Goal: Task Accomplishment & Management: Complete application form

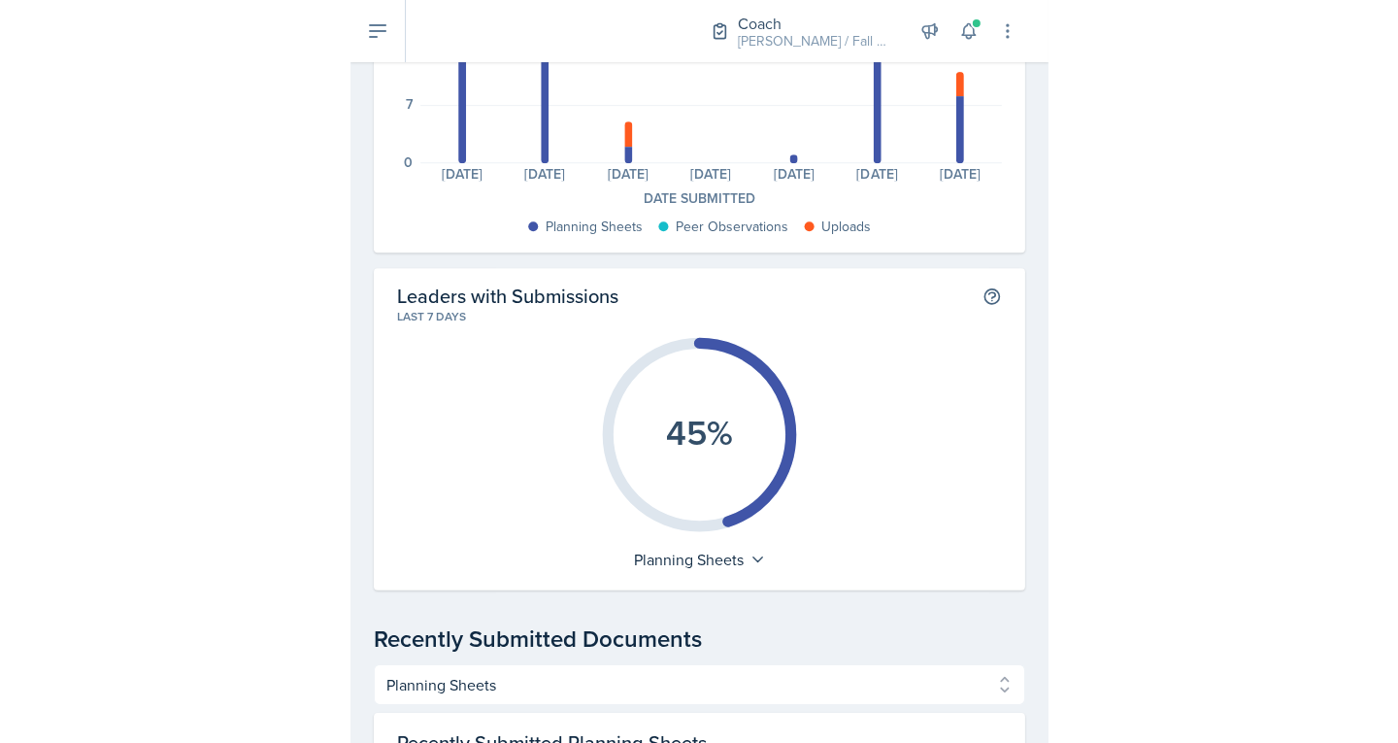
scroll to position [268, 0]
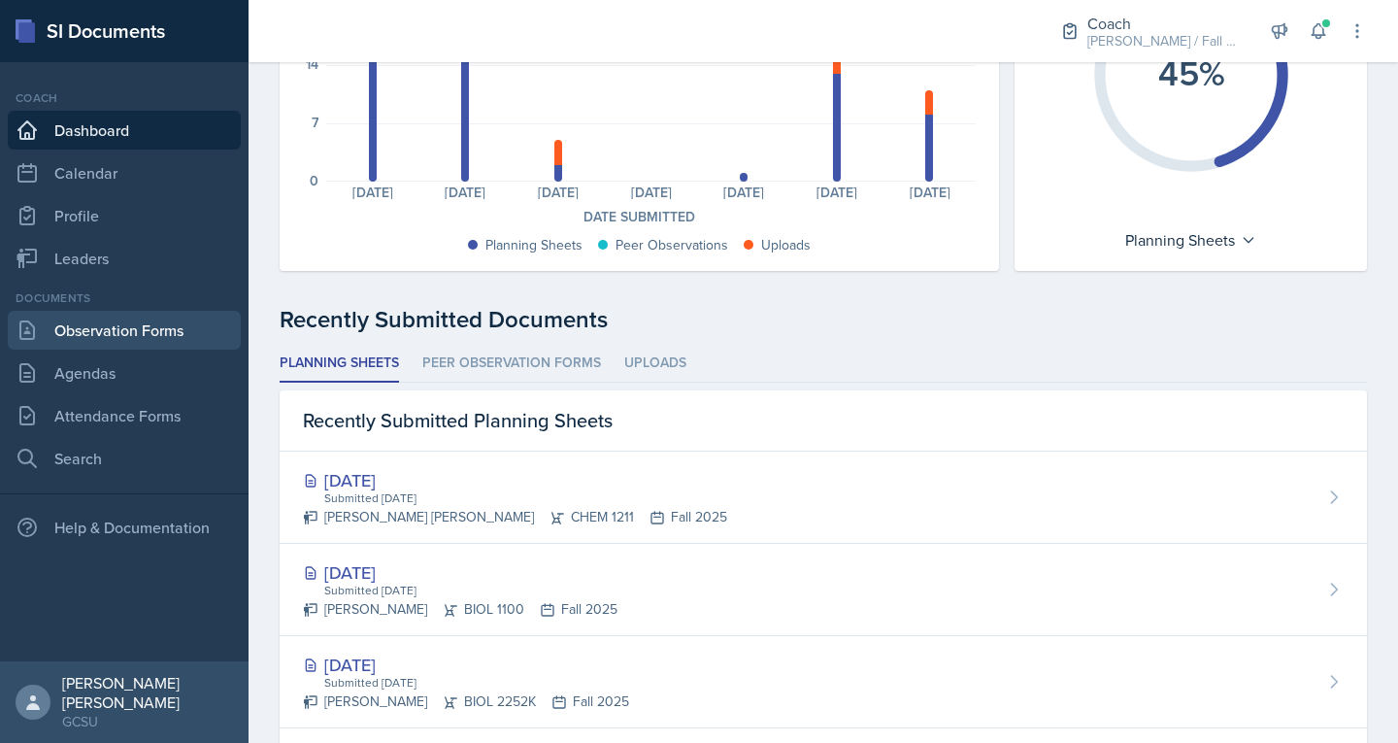
click at [84, 345] on link "Observation Forms" at bounding box center [124, 330] width 233 height 39
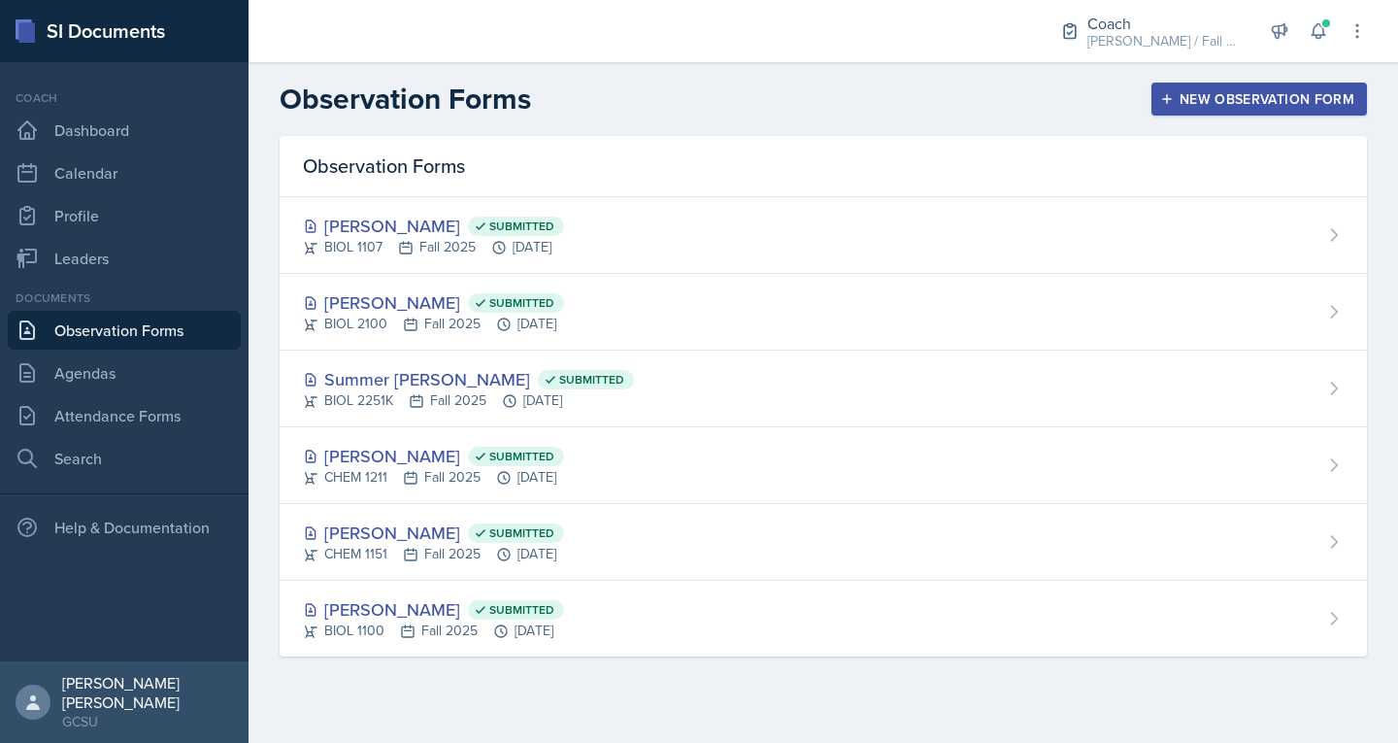
click at [696, 99] on div "New Observation Form" at bounding box center [1259, 99] width 190 height 16
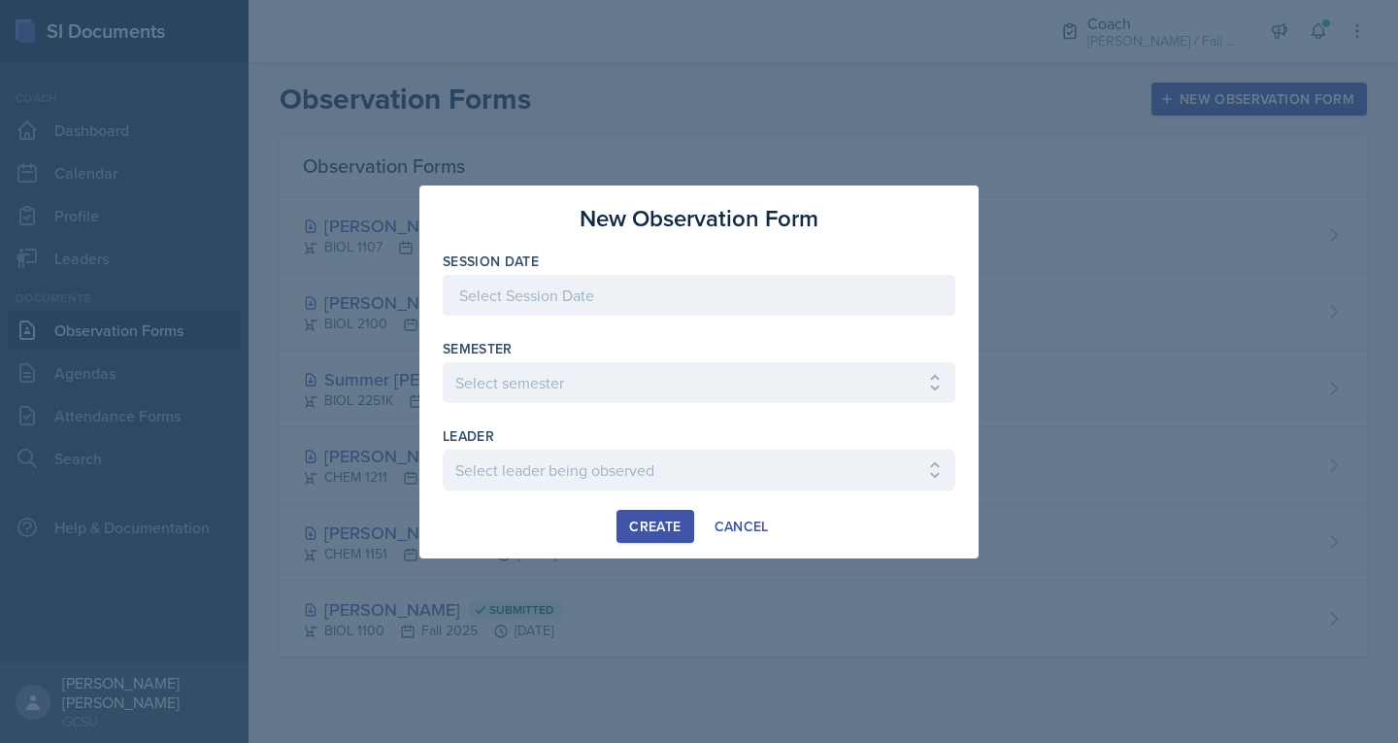
click at [696, 302] on div at bounding box center [699, 295] width 513 height 41
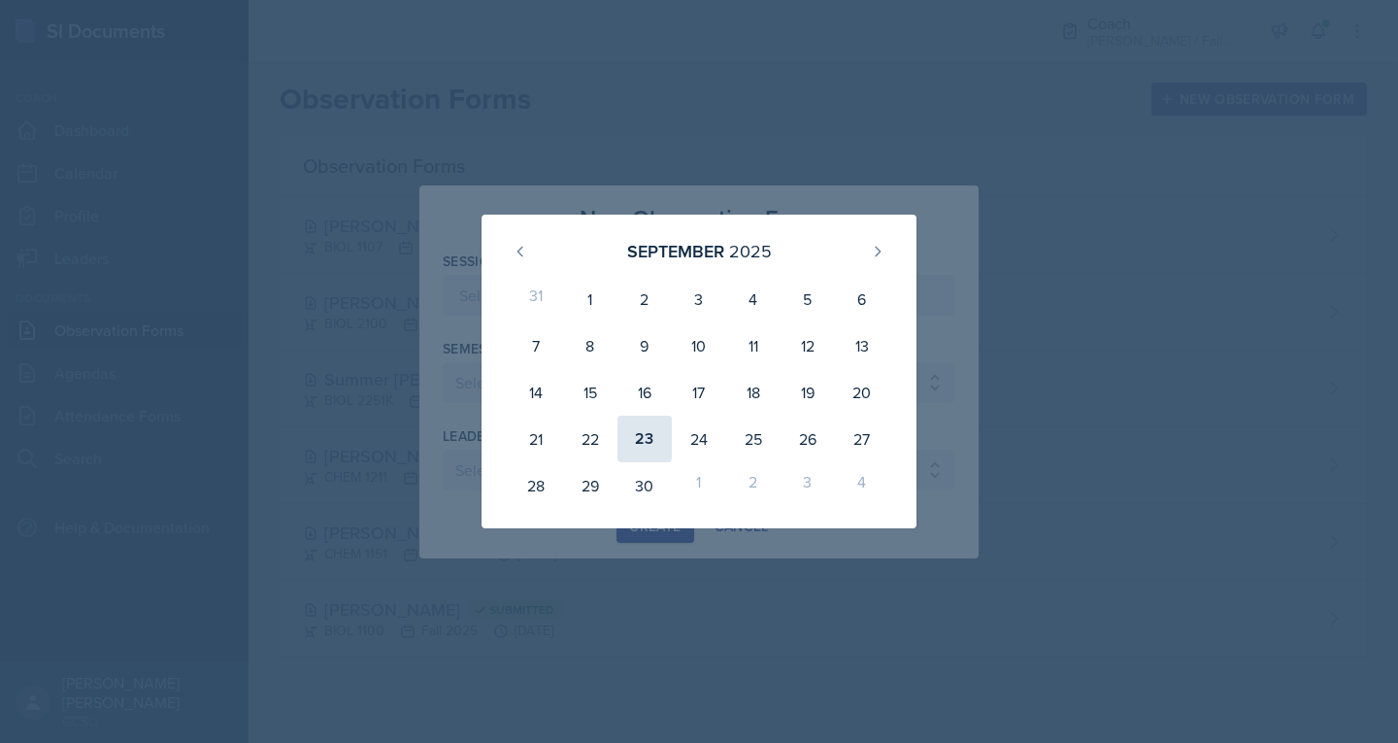
click at [657, 444] on div "23" at bounding box center [644, 439] width 54 height 47
type input "[DATE]"
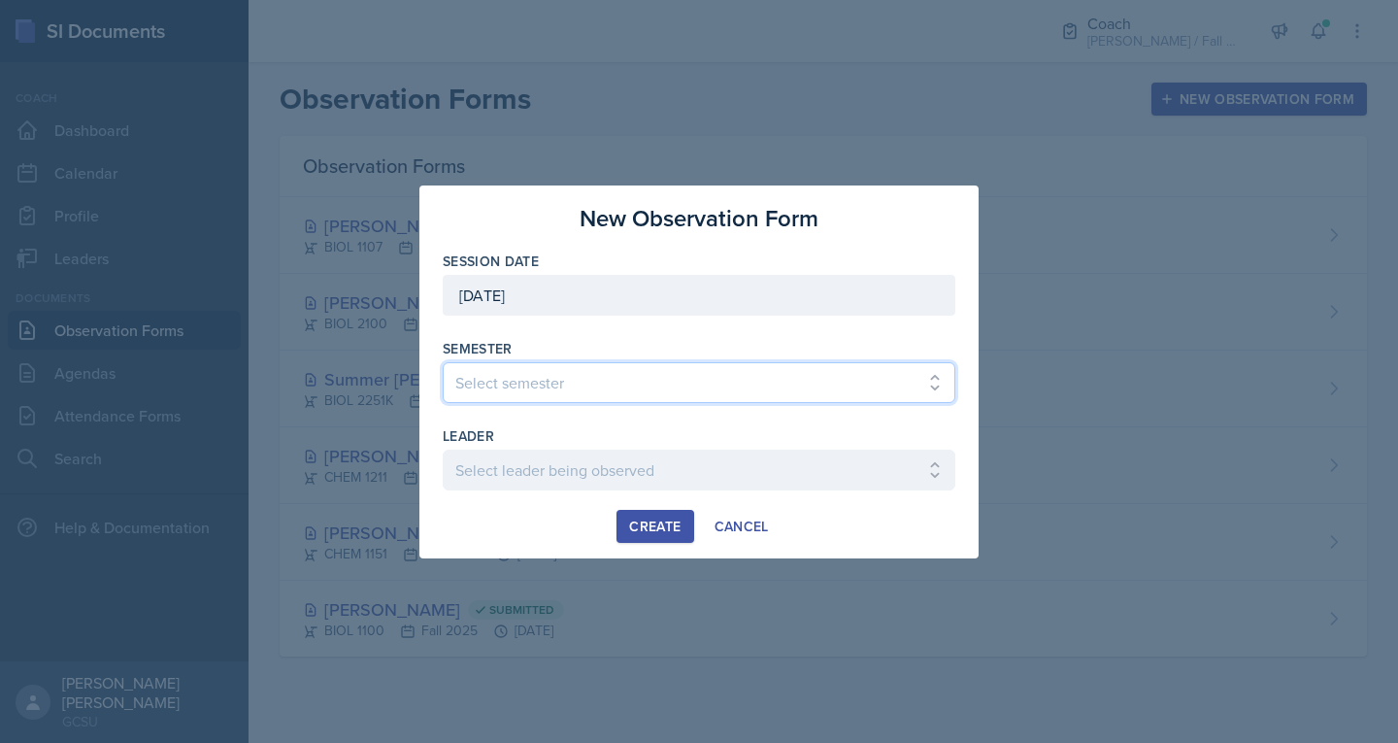
click at [581, 363] on select "Select semester All Spring 2020 Fall 2023 Spring 2019 Spring 2018 Fall 2017 Spr…" at bounding box center [699, 382] width 513 height 41
select select "986fdc3e-2246-4ffd-9cb8-78666de4ebed"
click at [443, 362] on select "Select semester All Spring 2020 Fall 2023 Spring 2019 Spring 2018 Fall 2017 Spr…" at bounding box center [699, 382] width 513 height 41
click at [520, 433] on div "leader" at bounding box center [699, 435] width 513 height 19
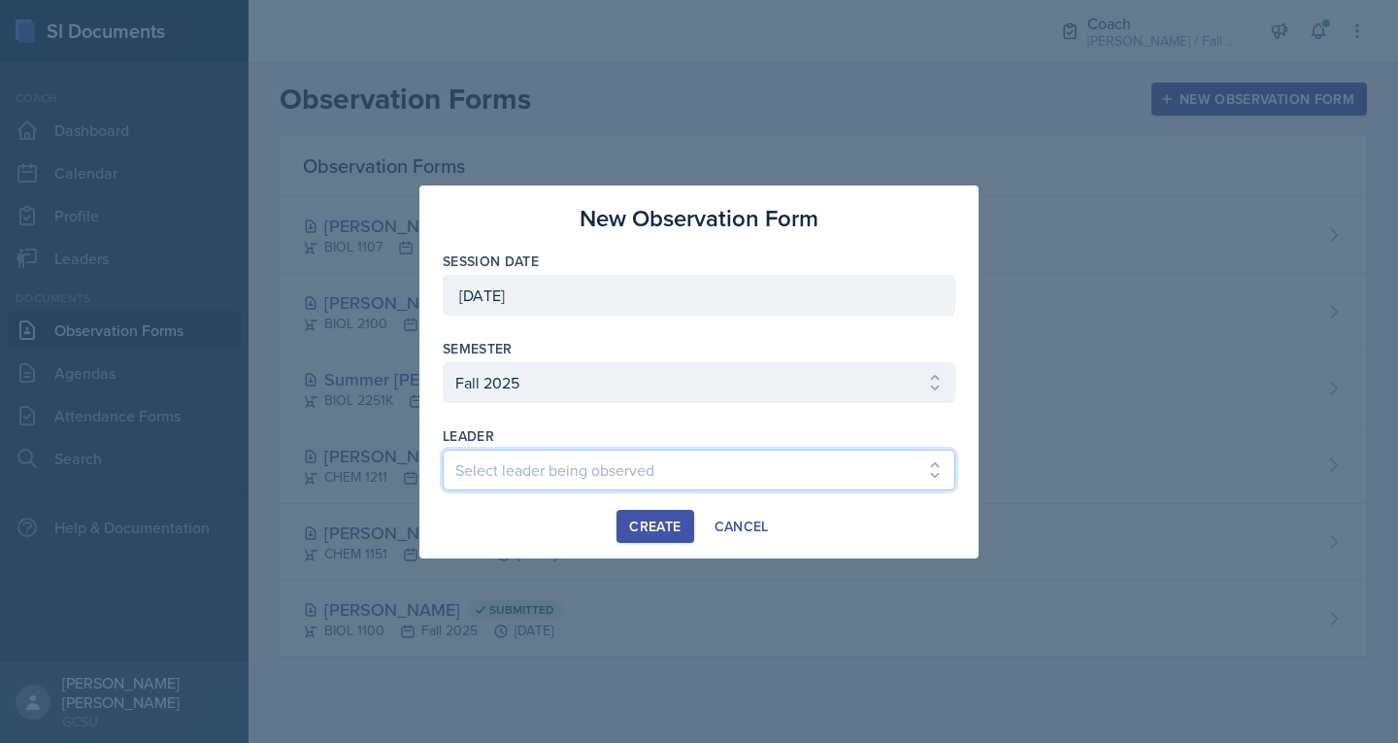
click at [518, 468] on select "Select leader being observed [PERSON_NAME] / MATH 1113 / [PERSON_NAME] [PERSON_…" at bounding box center [699, 470] width 513 height 41
select select "59b99fa4-566a-4942-85ec-6c9645ac17e9"
click at [443, 450] on select "Select leader being observed [PERSON_NAME] / MATH 1113 / [PERSON_NAME] [PERSON_…" at bounding box center [699, 470] width 513 height 41
click at [651, 523] on div "Create" at bounding box center [654, 526] width 51 height 16
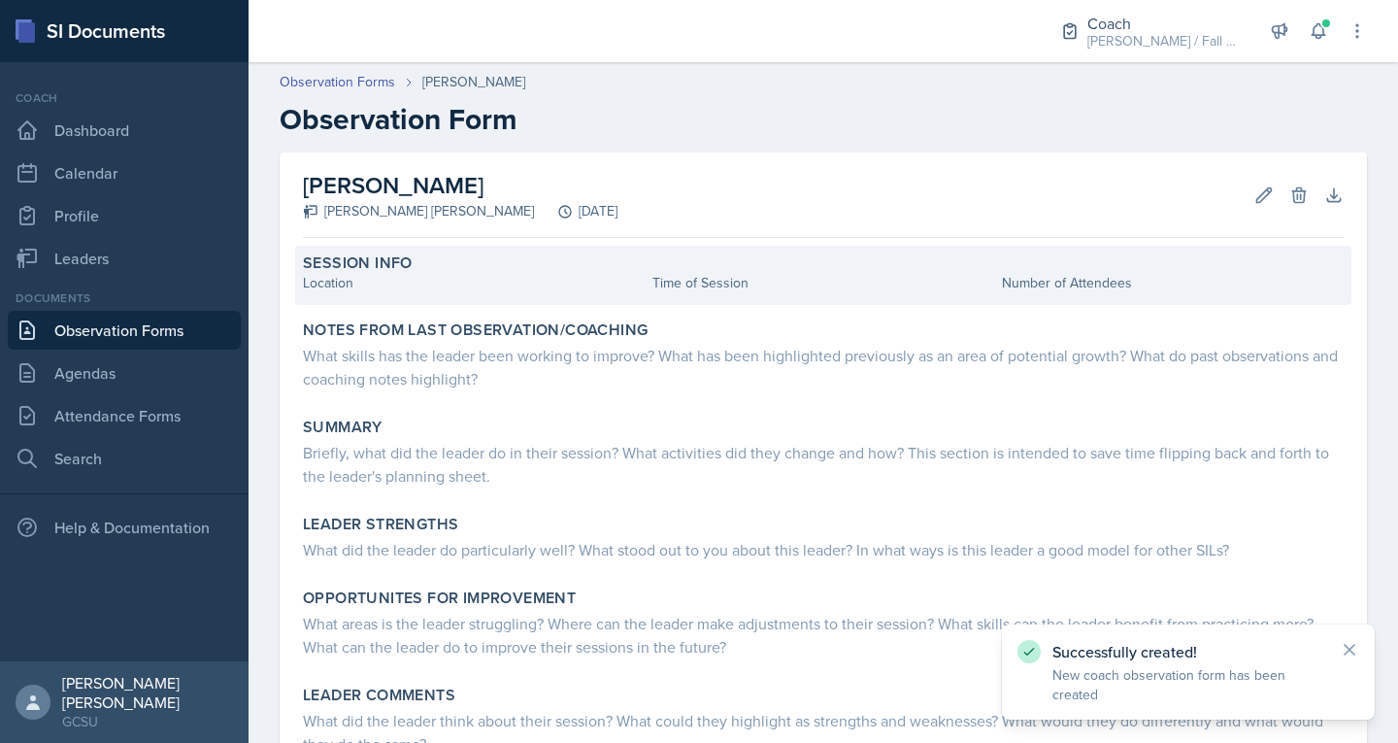
click at [497, 293] on div "Session Info Location Time of Session Number of Attendees" at bounding box center [823, 275] width 1056 height 59
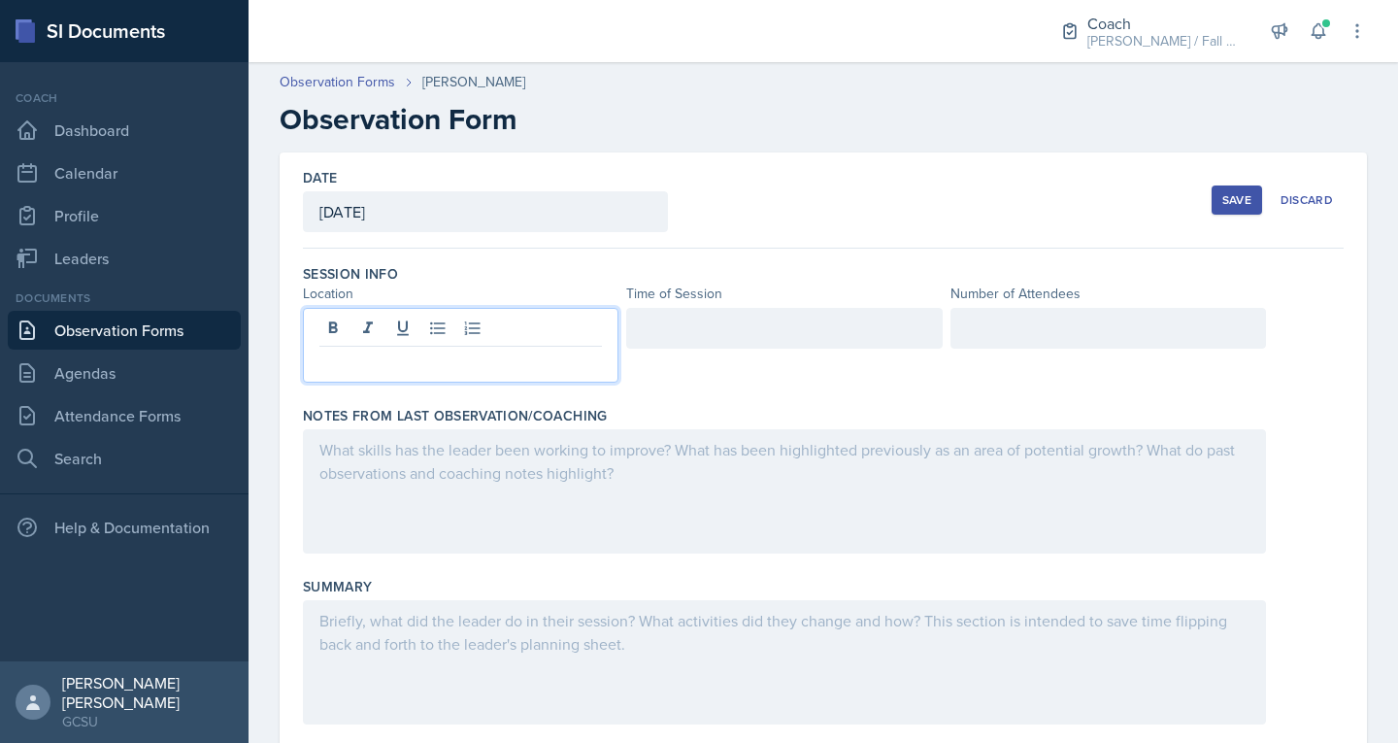
click at [452, 322] on div at bounding box center [461, 345] width 316 height 75
click at [686, 335] on div at bounding box center [784, 328] width 316 height 41
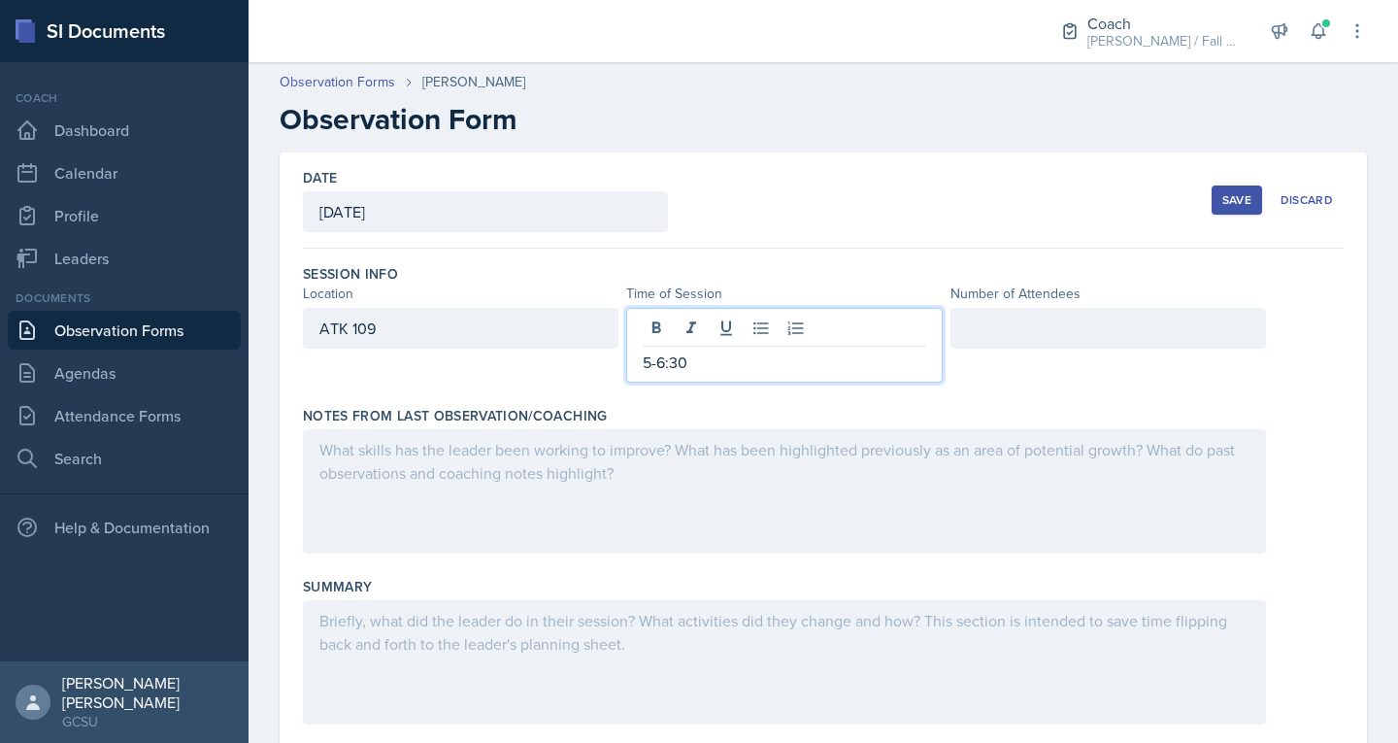
click at [696, 315] on div at bounding box center [1109, 328] width 316 height 41
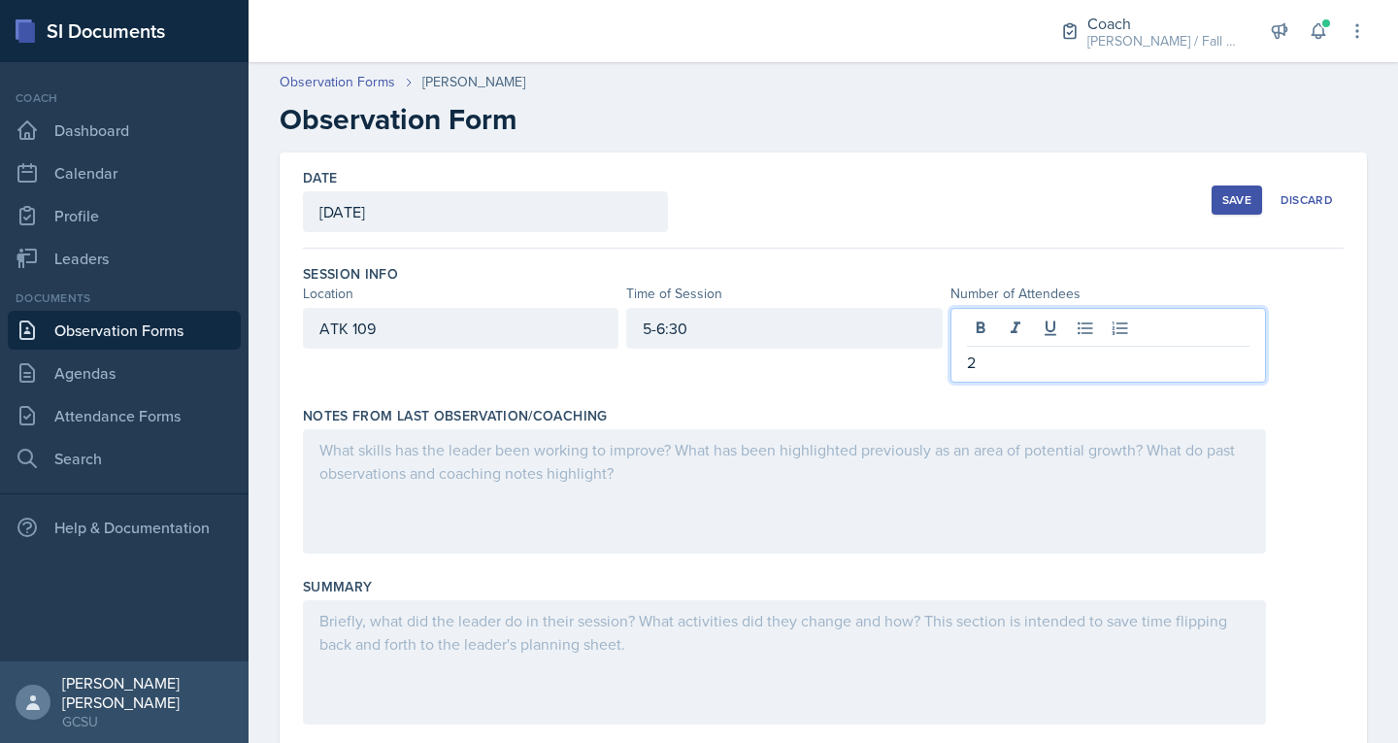
click at [661, 461] on div at bounding box center [784, 491] width 963 height 124
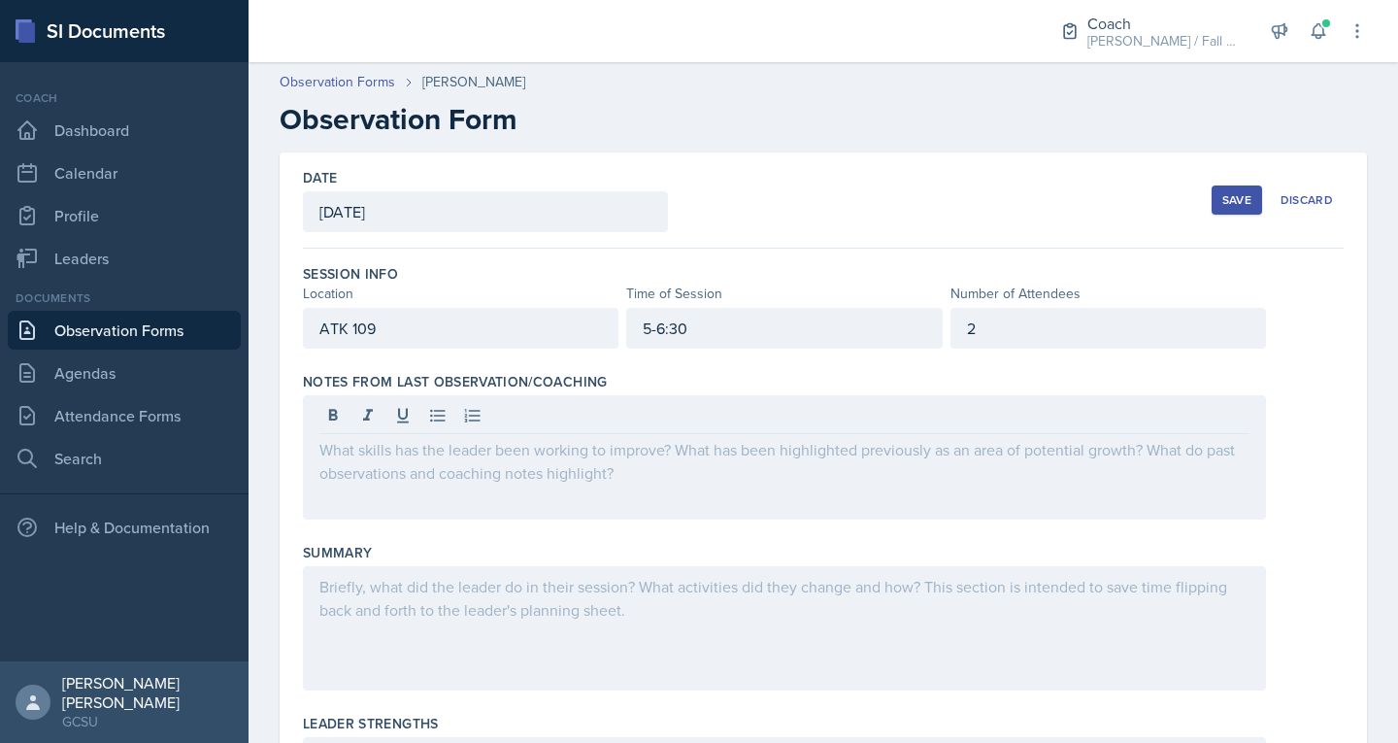
click at [410, 437] on div at bounding box center [784, 457] width 963 height 124
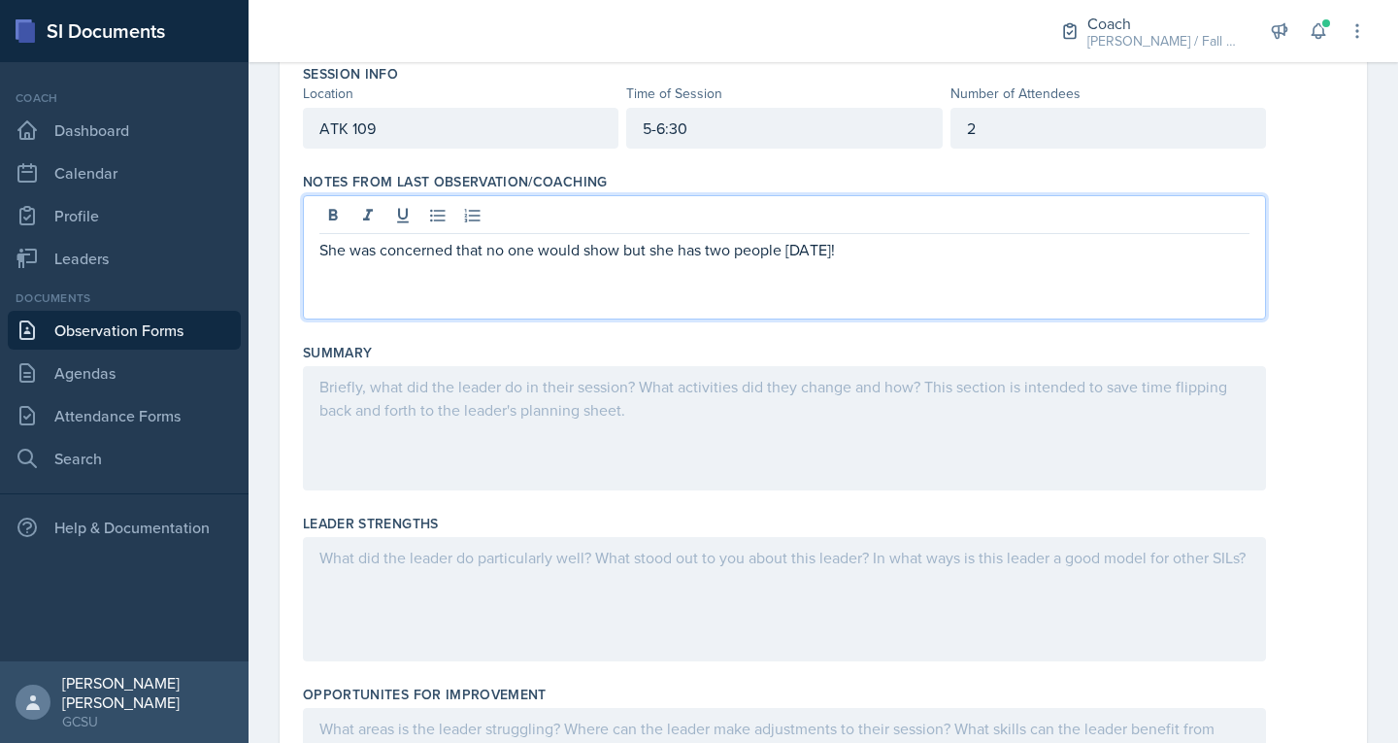
click at [425, 403] on div at bounding box center [784, 428] width 963 height 124
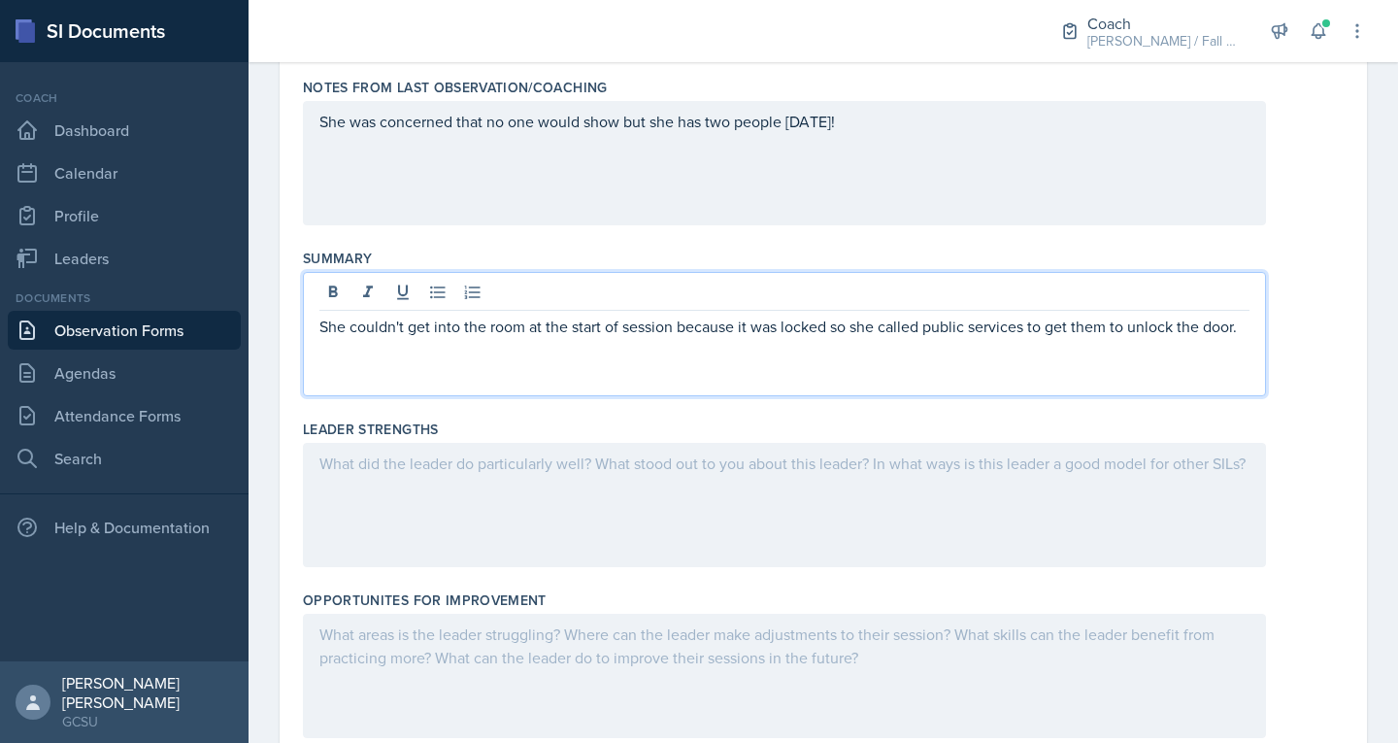
scroll to position [264, 0]
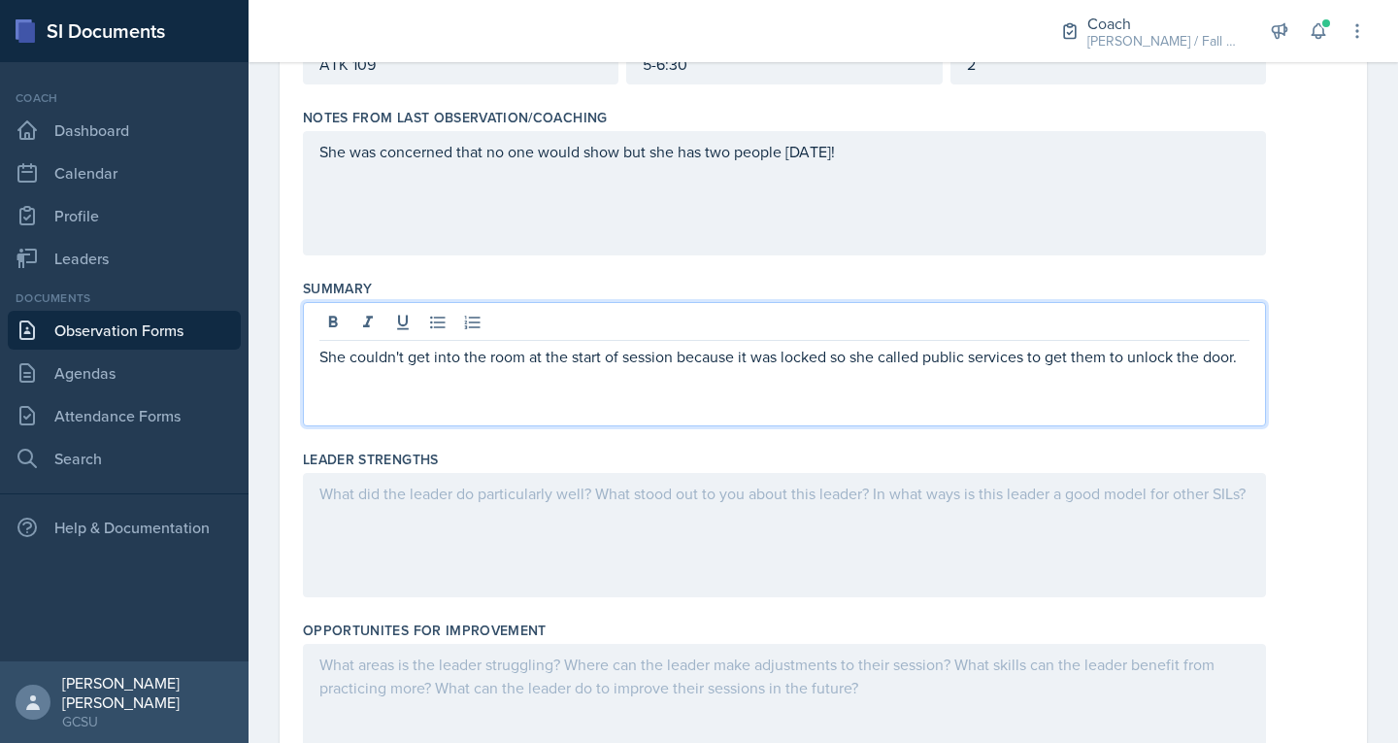
click at [408, 512] on div at bounding box center [784, 535] width 963 height 124
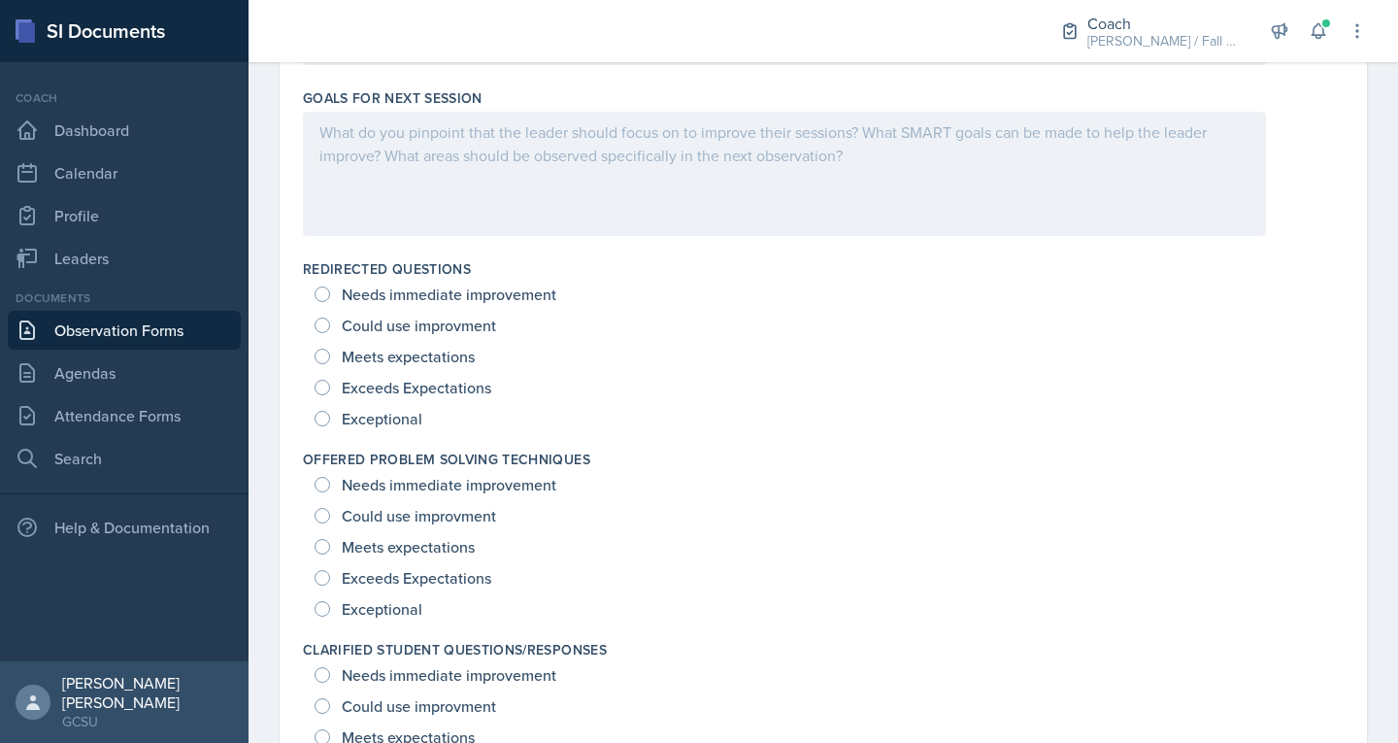
scroll to position [1140, 0]
click at [384, 384] on span "Exceeds Expectations" at bounding box center [417, 385] width 150 height 19
click at [330, 384] on input "Exceeds Expectations" at bounding box center [323, 386] width 16 height 16
radio input "true"
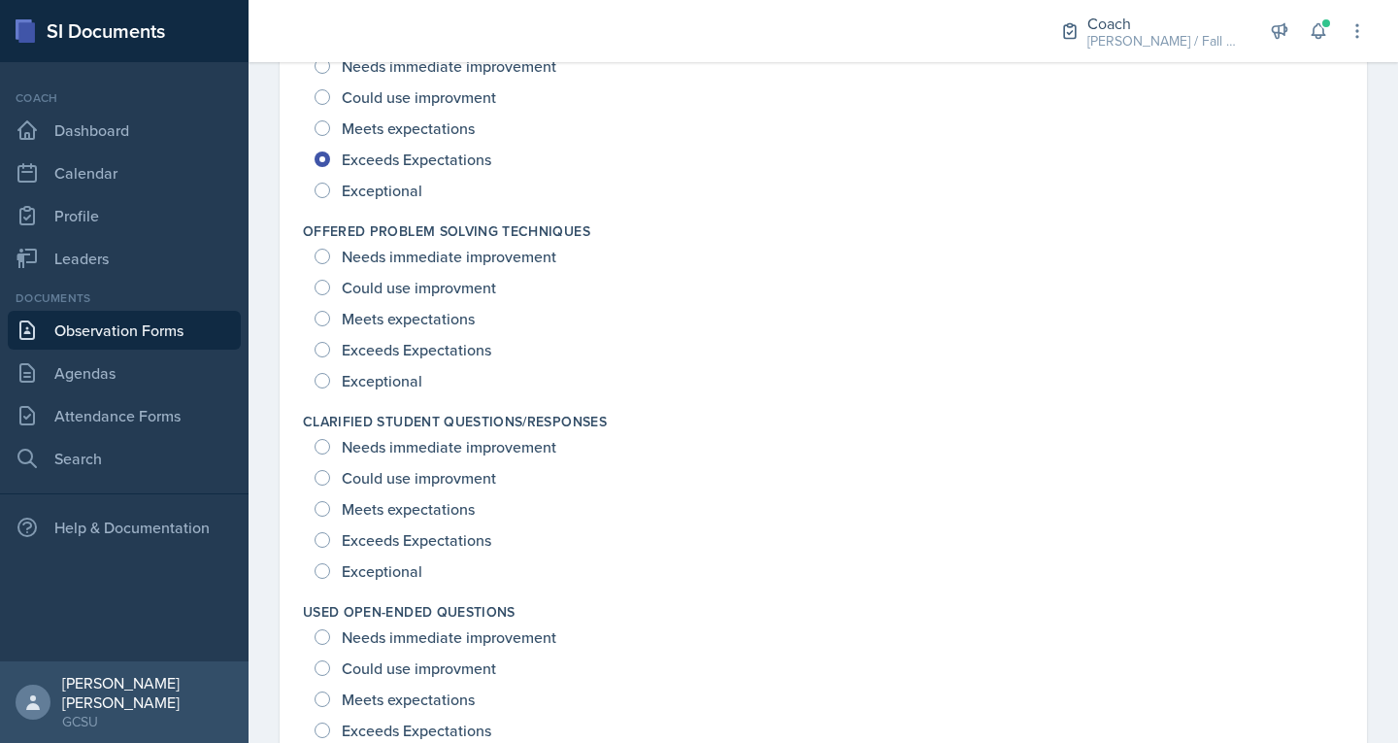
click at [379, 343] on span "Exceeds Expectations" at bounding box center [417, 349] width 150 height 19
click at [330, 343] on input "Exceeds Expectations" at bounding box center [323, 350] width 16 height 16
radio input "true"
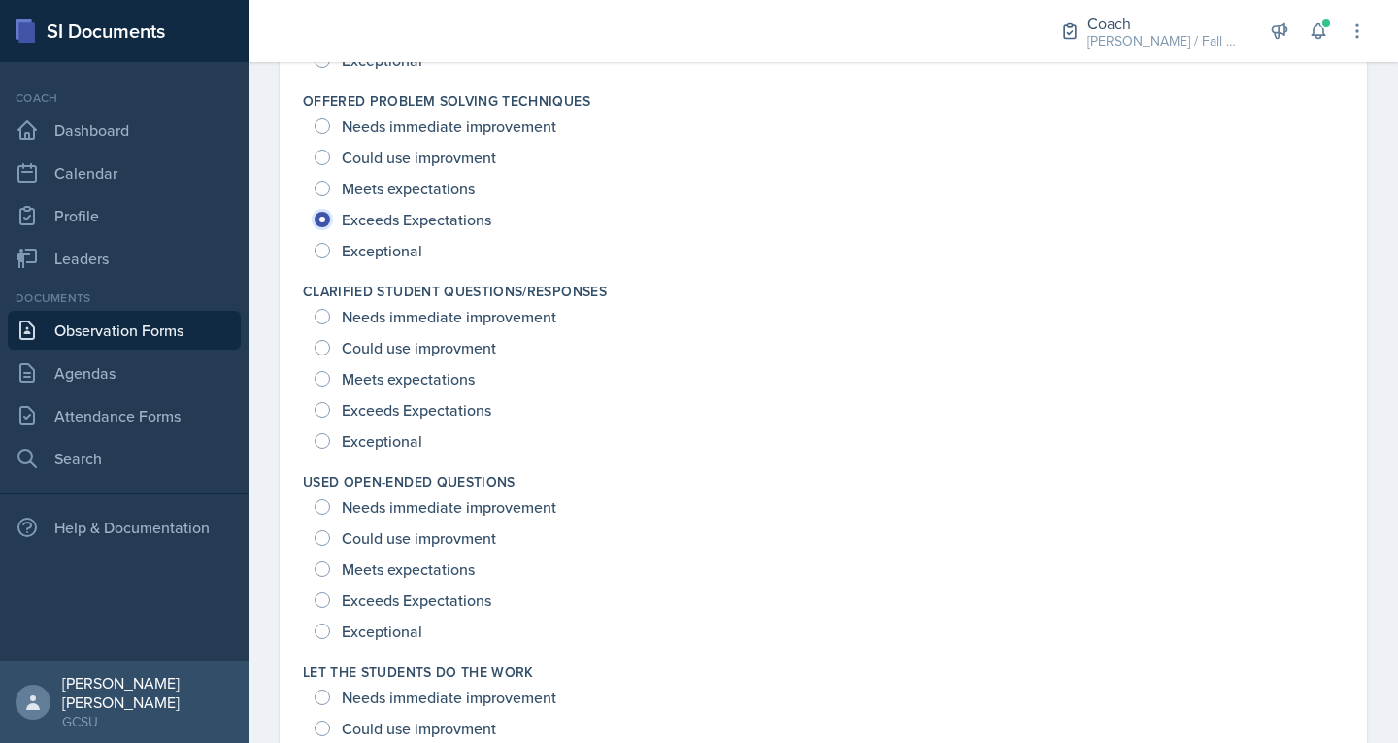
scroll to position [1497, 0]
click at [411, 404] on span "Exceeds Expectations" at bounding box center [417, 408] width 150 height 19
click at [330, 404] on input "Exceeds Expectations" at bounding box center [323, 409] width 16 height 16
radio input "true"
click at [404, 602] on span "Exceeds Expectations" at bounding box center [417, 598] width 150 height 19
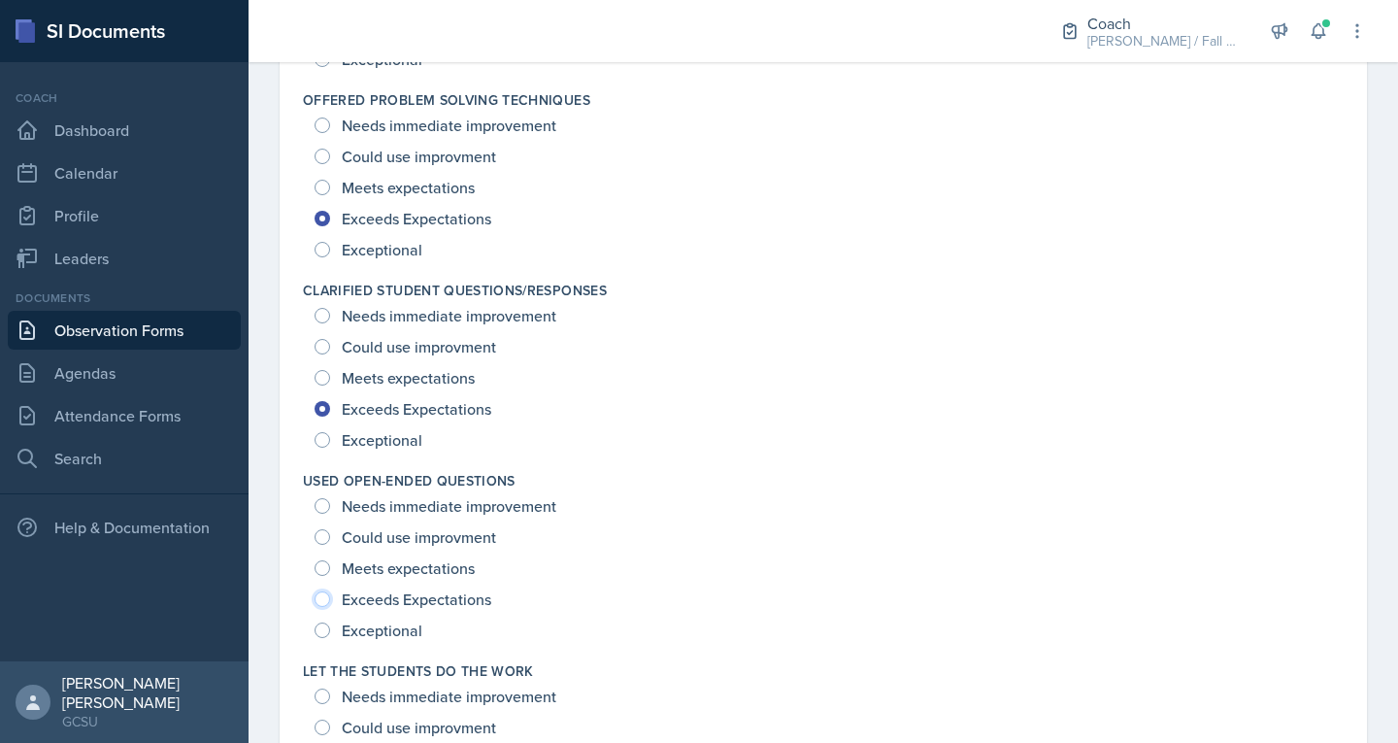
click at [330, 602] on input "Exceeds Expectations" at bounding box center [323, 599] width 16 height 16
radio input "true"
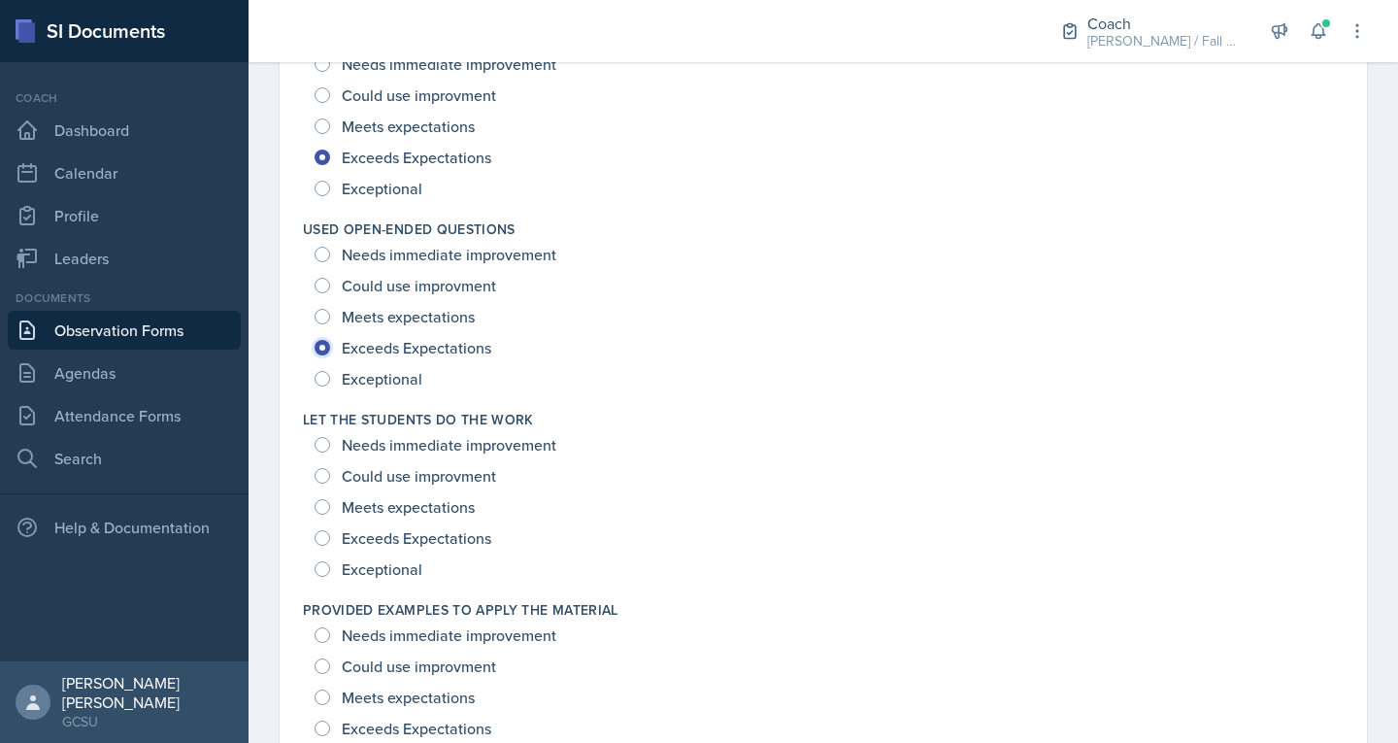
scroll to position [1756, 0]
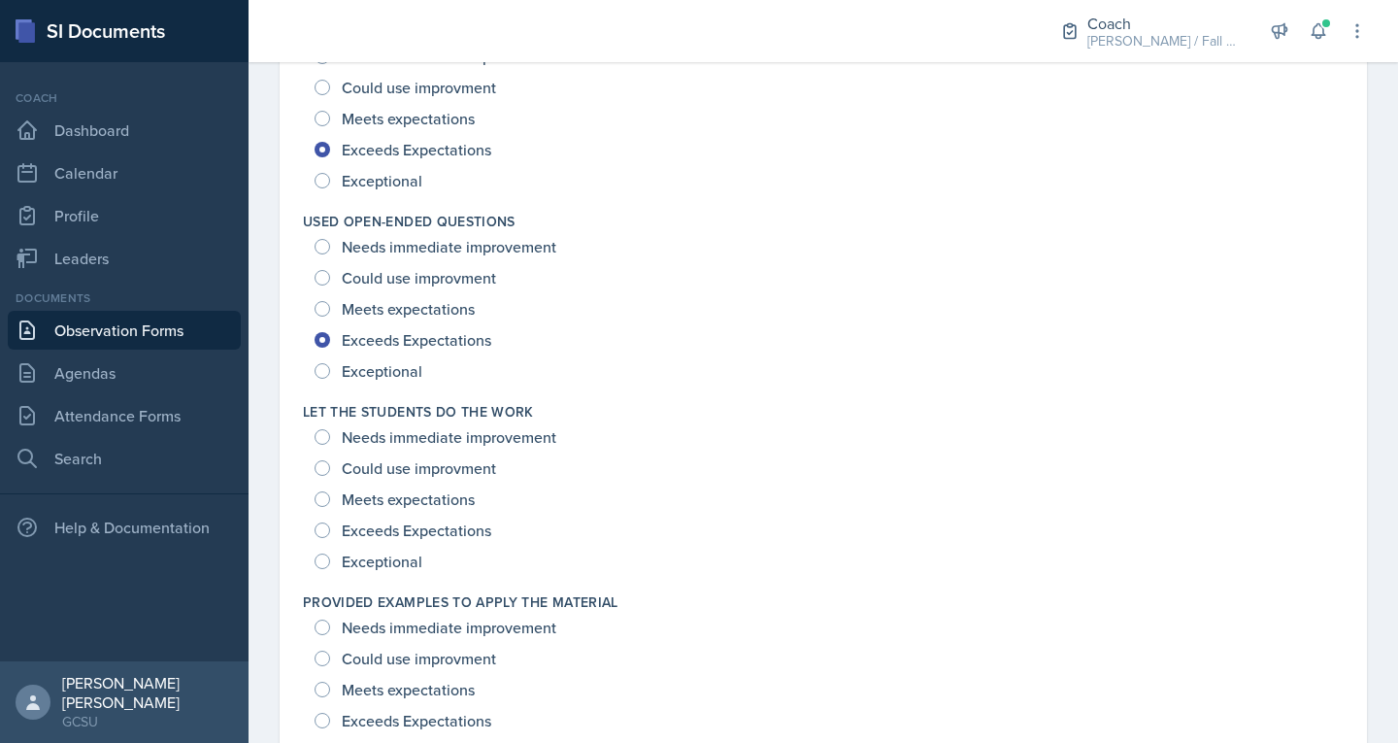
click at [413, 536] on span "Exceeds Expectations" at bounding box center [417, 529] width 150 height 19
click at [330, 536] on input "Exceeds Expectations" at bounding box center [323, 530] width 16 height 16
radio input "true"
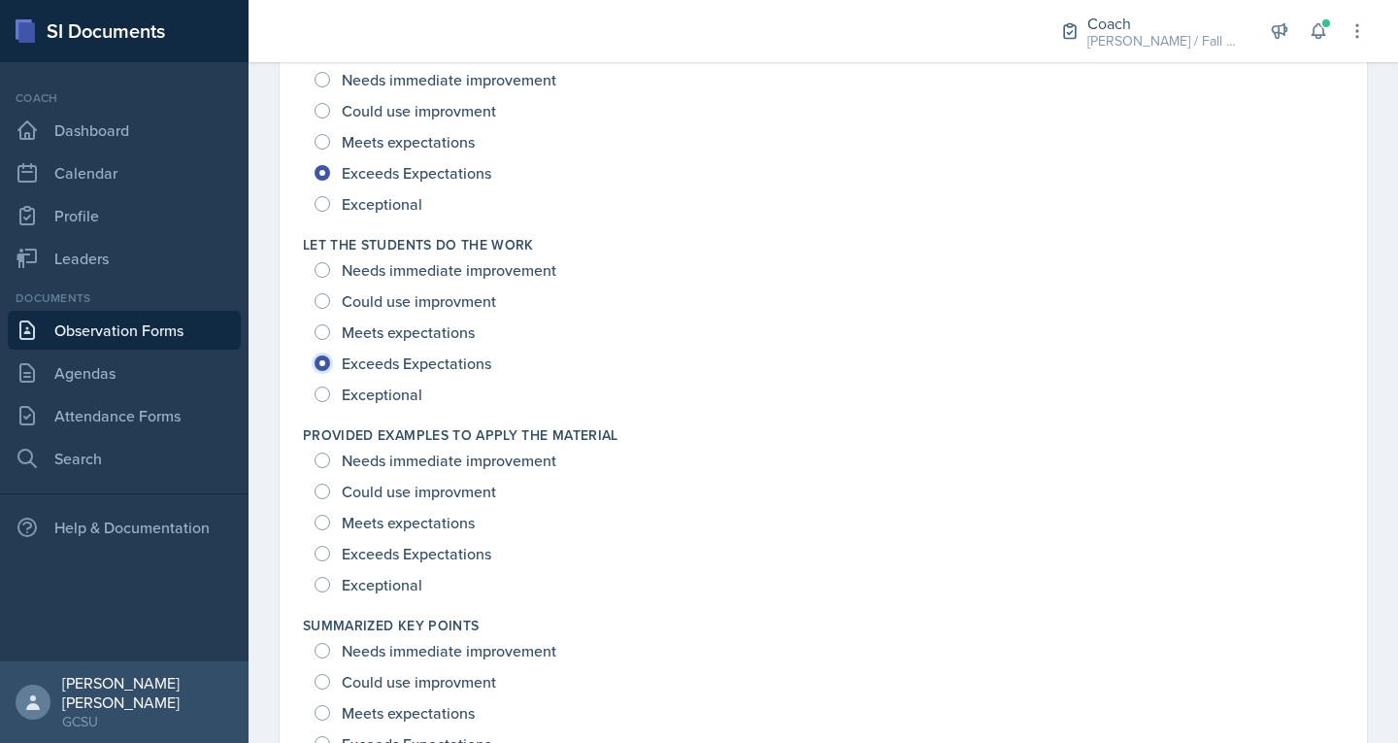
scroll to position [1926, 0]
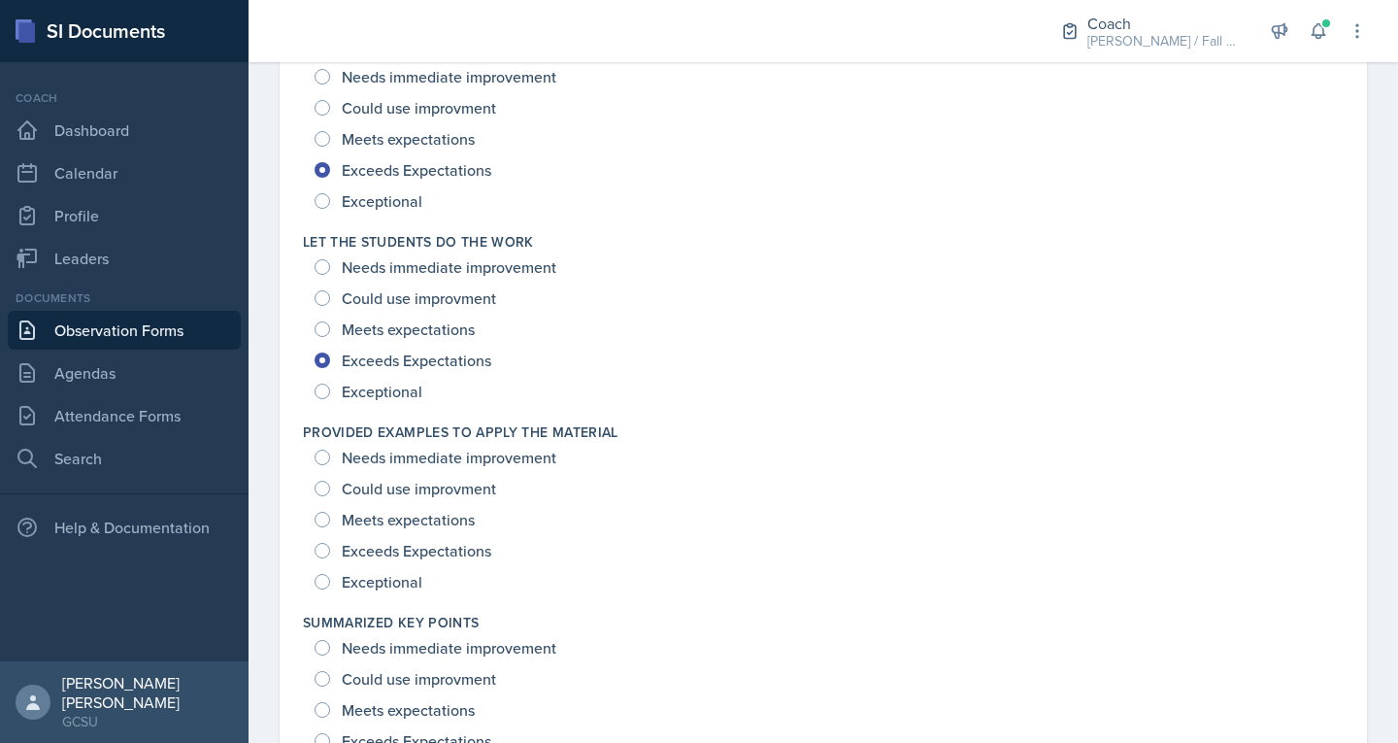
click at [413, 536] on div "Exceeds Expectations" at bounding box center [405, 550] width 181 height 31
click at [405, 544] on span "Exceeds Expectations" at bounding box center [417, 550] width 150 height 19
click at [330, 544] on input "Exceeds Expectations" at bounding box center [323, 551] width 16 height 16
radio input "true"
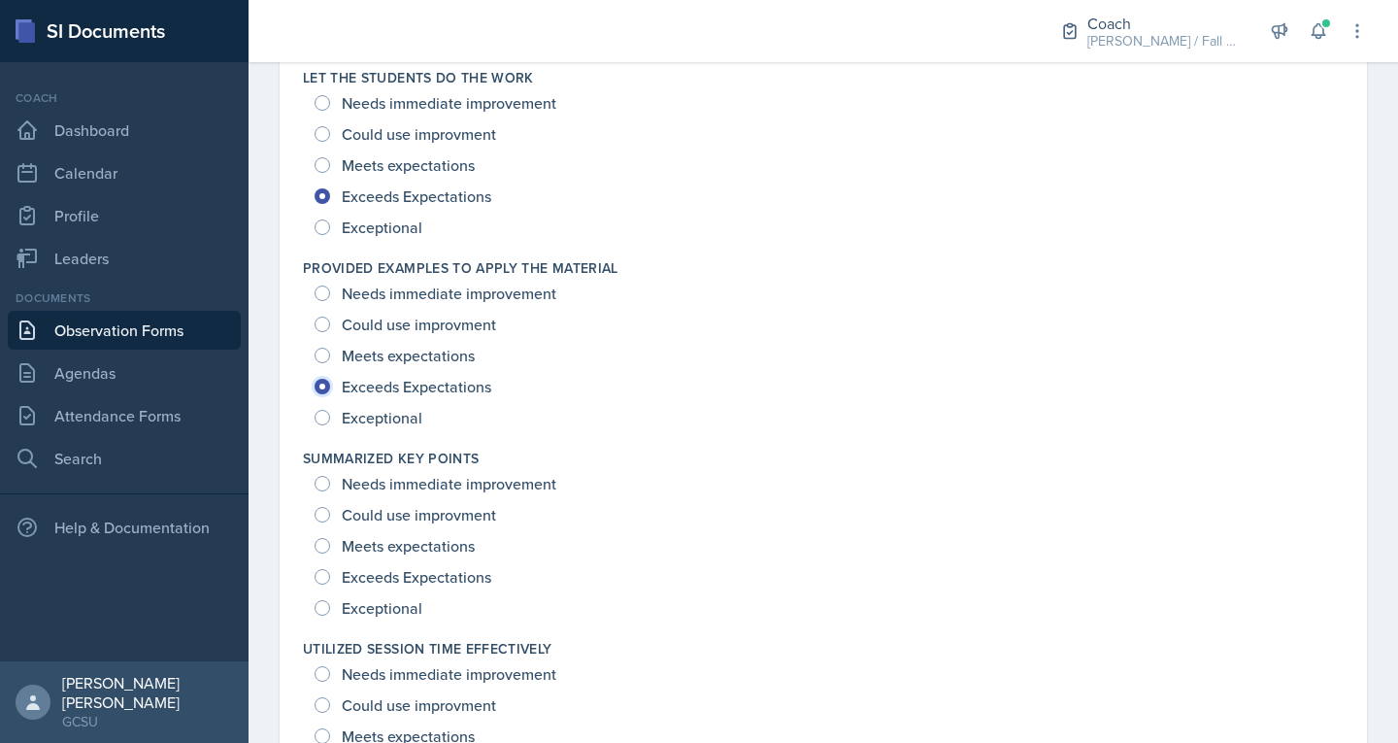
scroll to position [2098, 0]
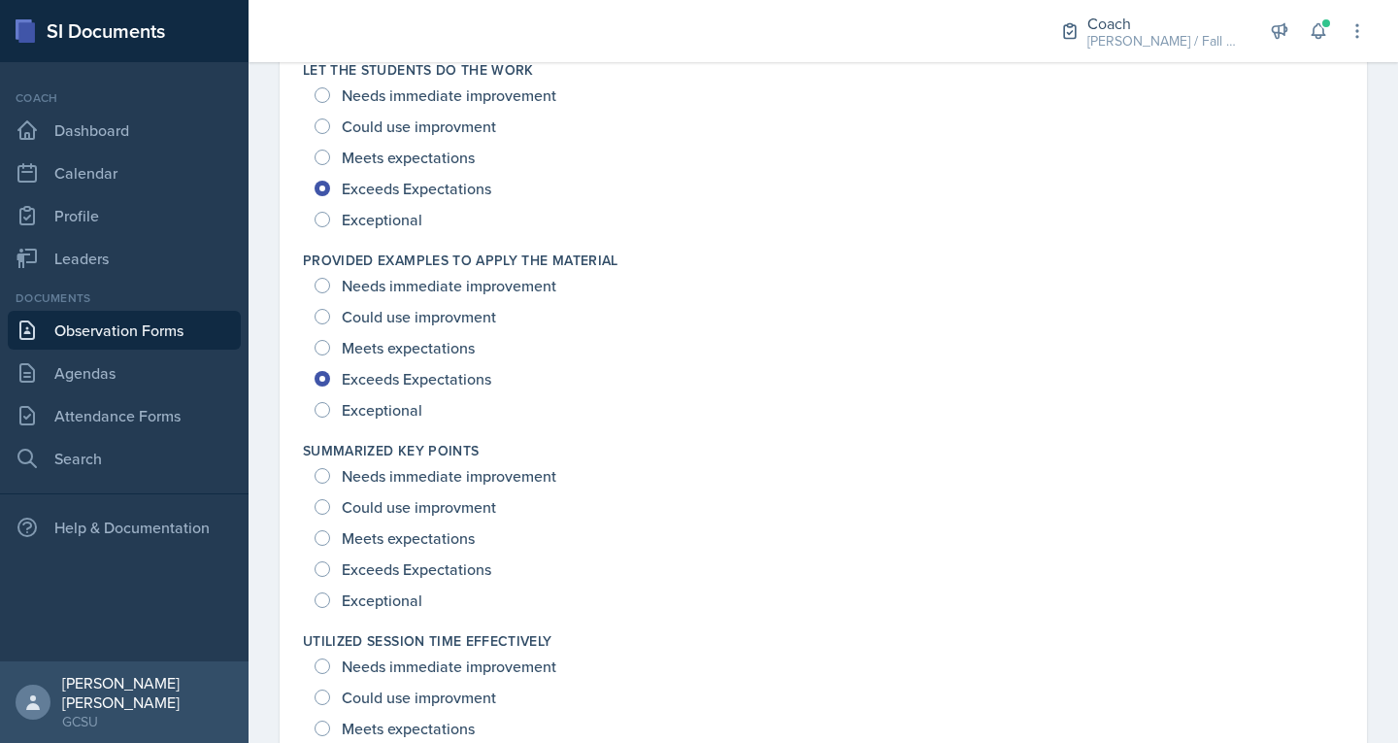
click at [399, 538] on span "Meets expectations" at bounding box center [408, 537] width 133 height 19
click at [330, 538] on input "Meets expectations" at bounding box center [323, 538] width 16 height 16
radio input "true"
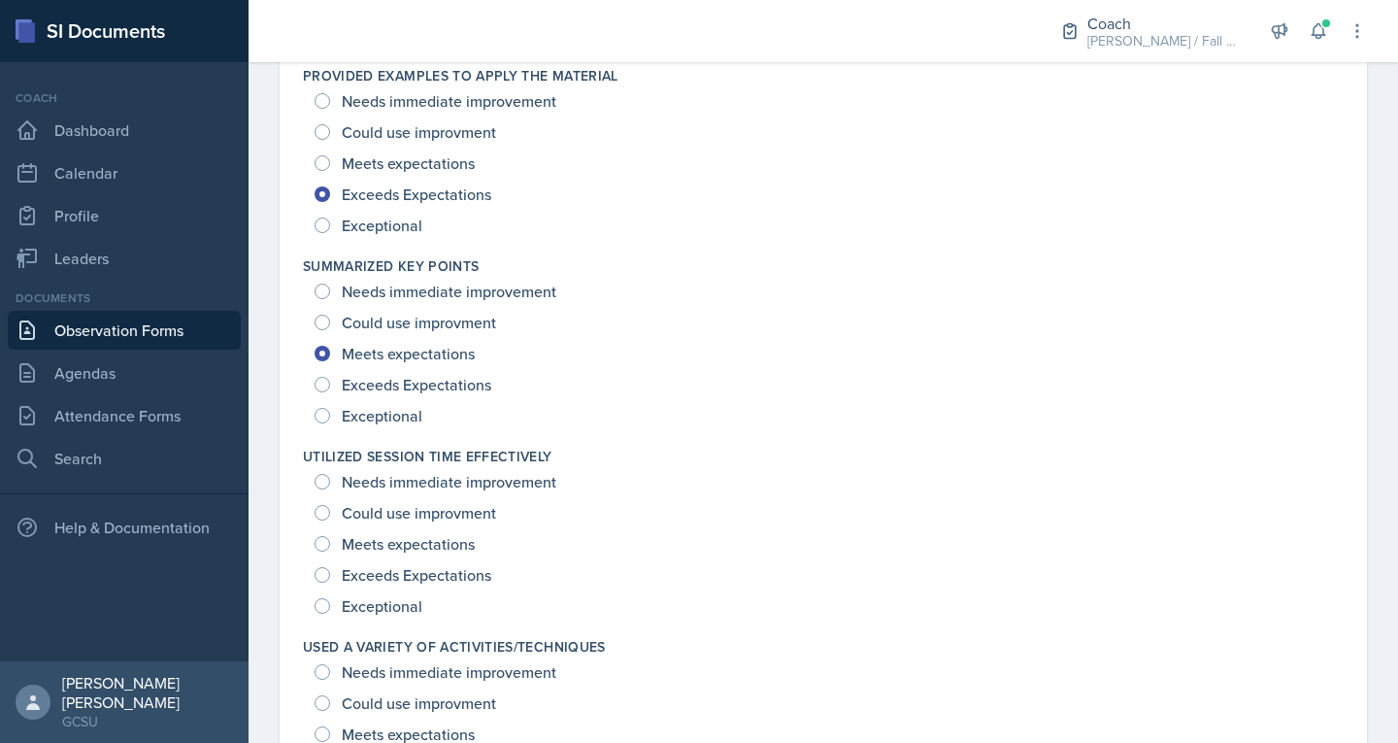
click at [382, 573] on span "Exceeds Expectations" at bounding box center [417, 574] width 150 height 19
click at [330, 573] on input "Exceeds Expectations" at bounding box center [323, 575] width 16 height 16
radio input "true"
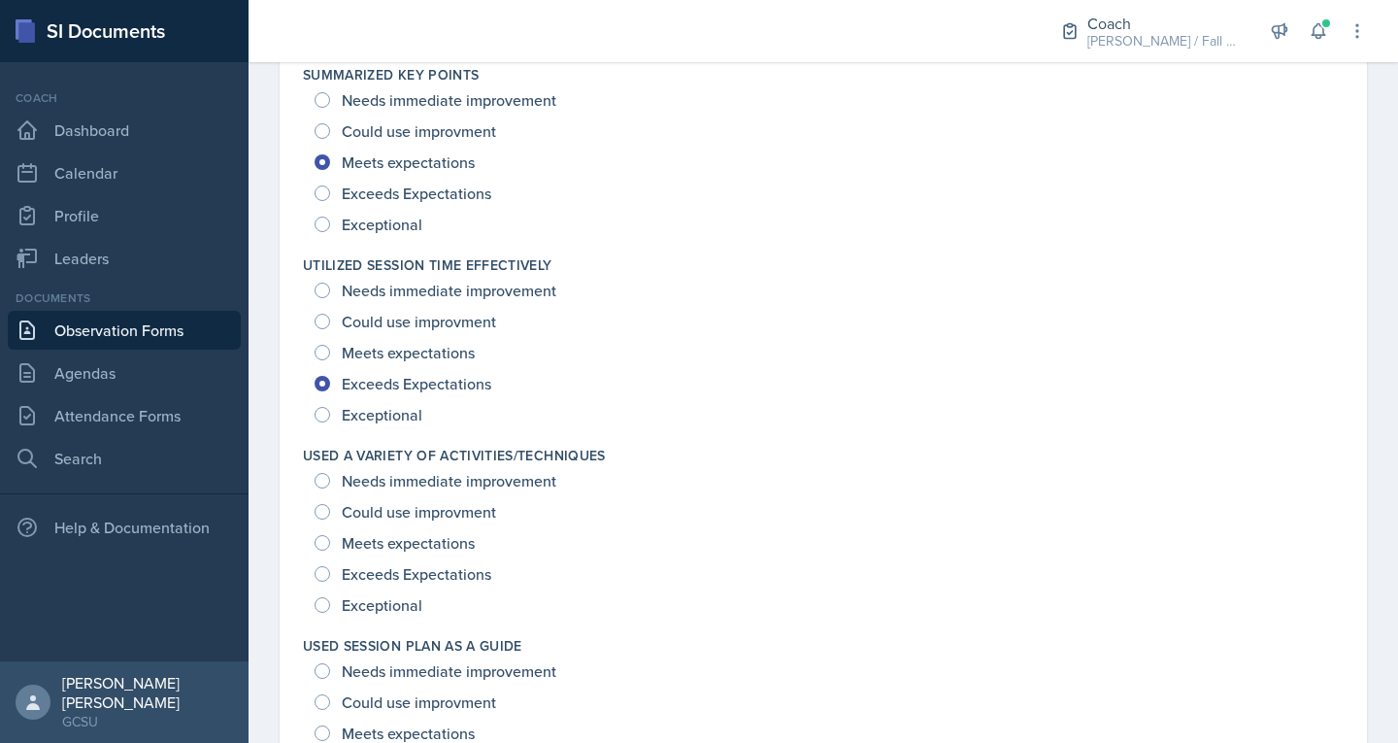
click at [382, 573] on span "Exceeds Expectations" at bounding box center [417, 573] width 150 height 19
click at [330, 573] on input "Exceeds Expectations" at bounding box center [323, 574] width 16 height 16
radio input "true"
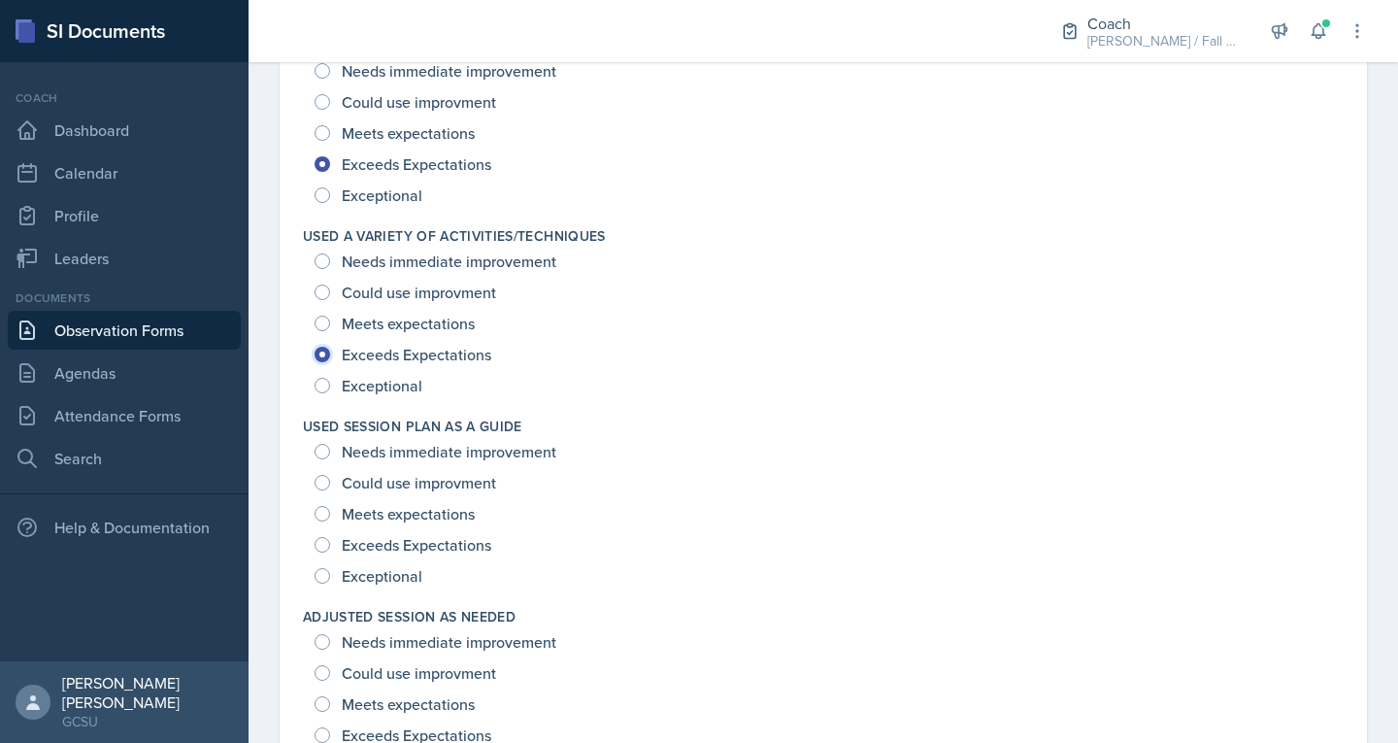
scroll to position [2694, 0]
click at [363, 542] on span "Exceeds Expectations" at bounding box center [417, 543] width 150 height 19
click at [330, 542] on input "Exceeds Expectations" at bounding box center [323, 544] width 16 height 16
radio input "true"
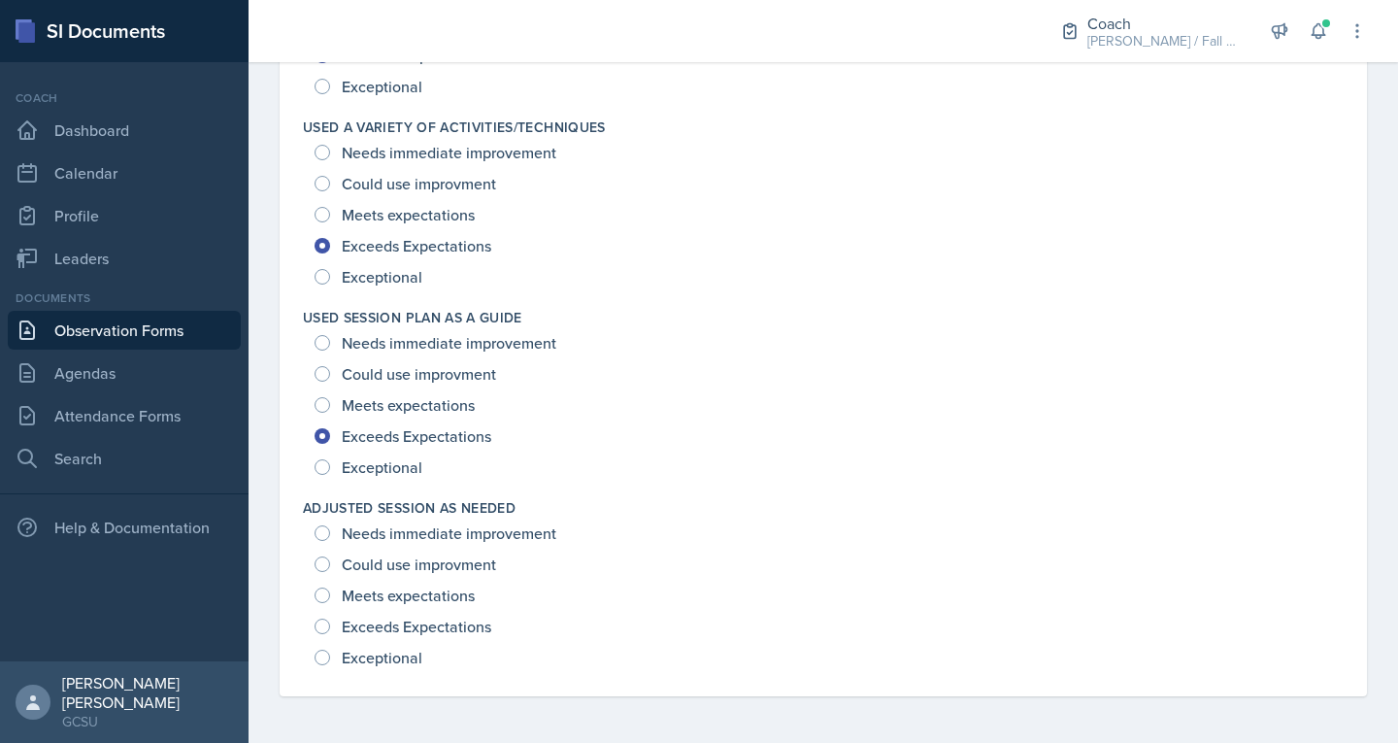
click at [405, 621] on span "Exceeds Expectations" at bounding box center [417, 626] width 150 height 19
click at [330, 621] on input "Exceeds Expectations" at bounding box center [323, 626] width 16 height 16
radio input "true"
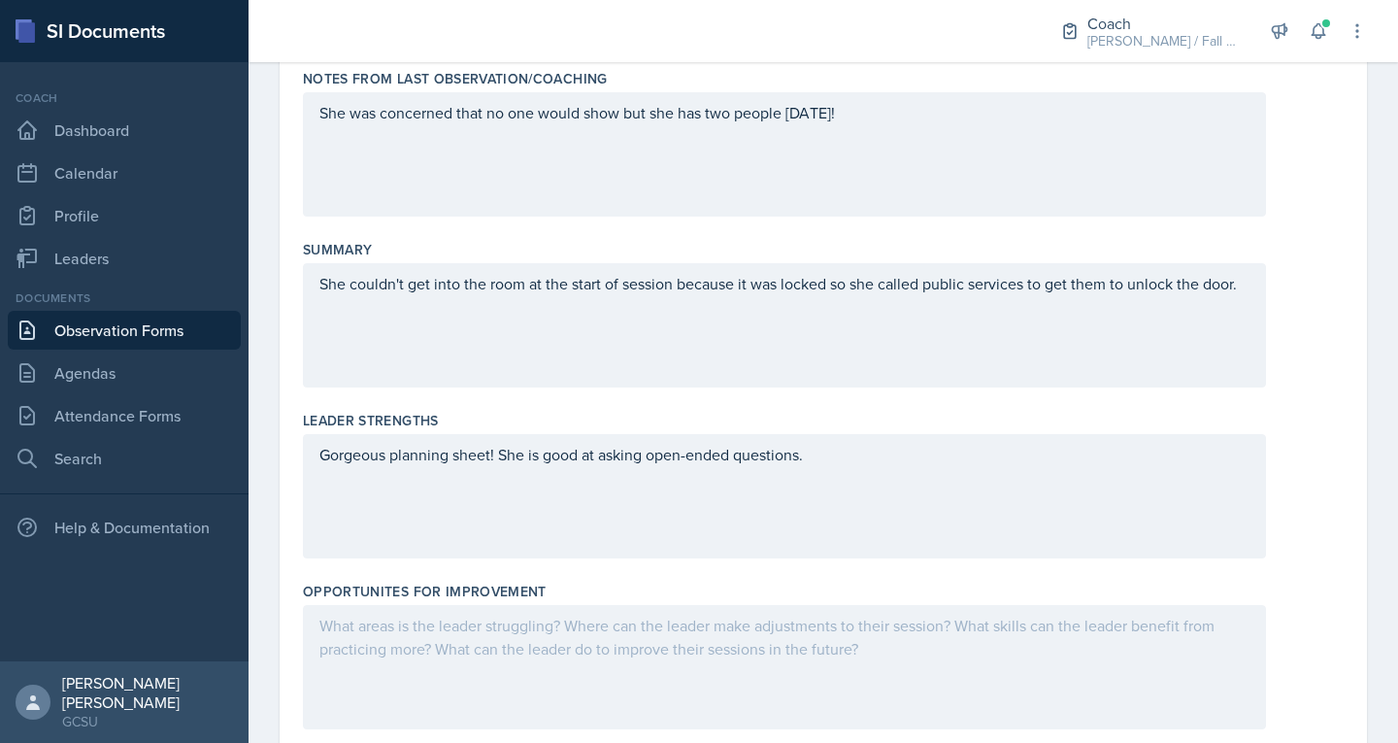
scroll to position [300, 0]
click at [517, 335] on div "She couldn't get into the room at the start of session because it was locked so…" at bounding box center [784, 328] width 963 height 124
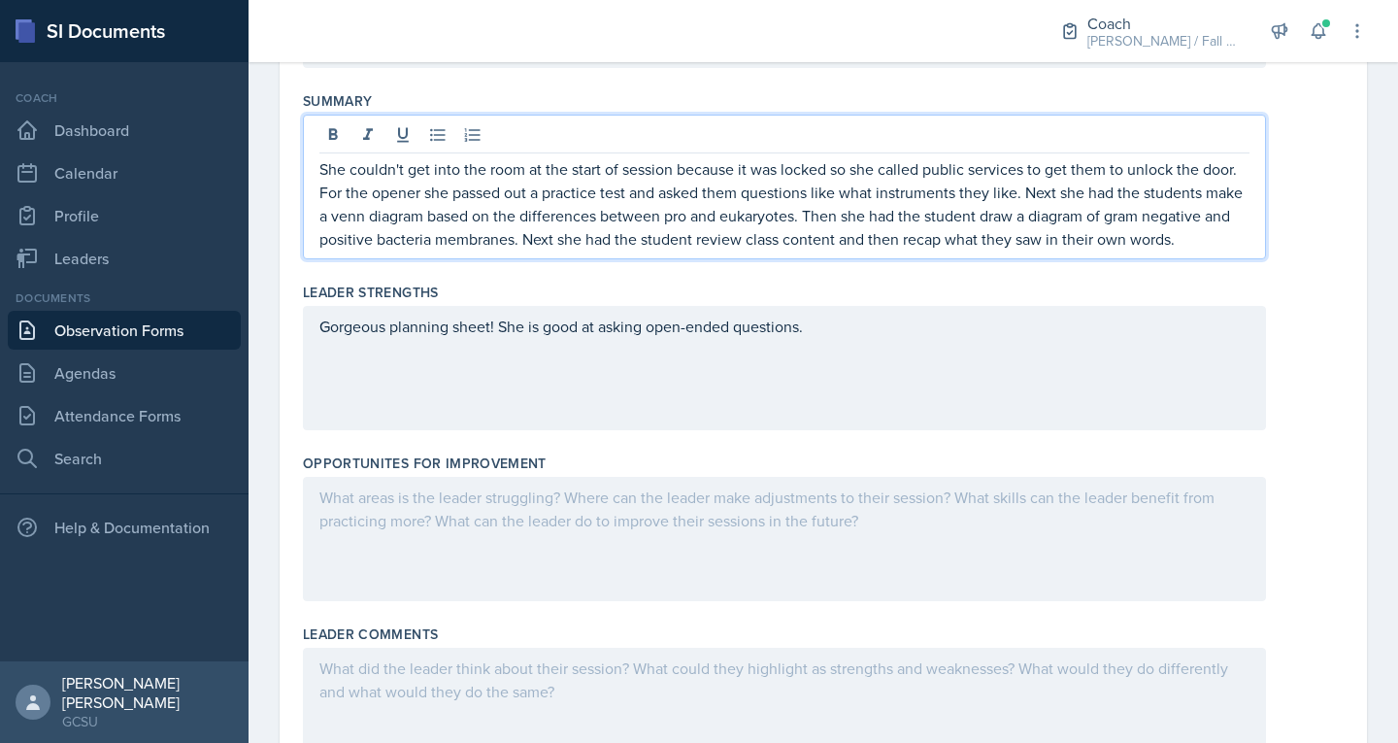
scroll to position [451, 0]
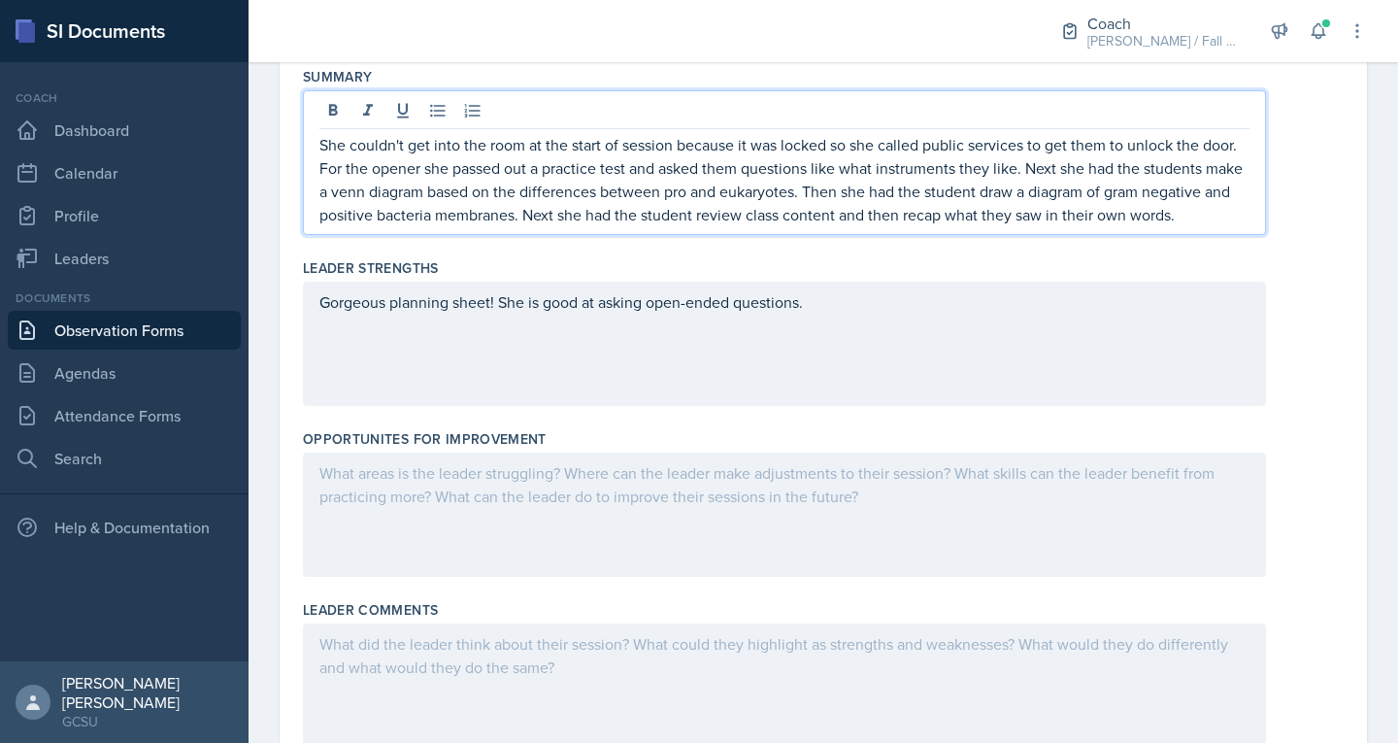
click at [696, 314] on p "Gorgeous planning sheet! She is good at asking open-ended questions." at bounding box center [784, 301] width 930 height 23
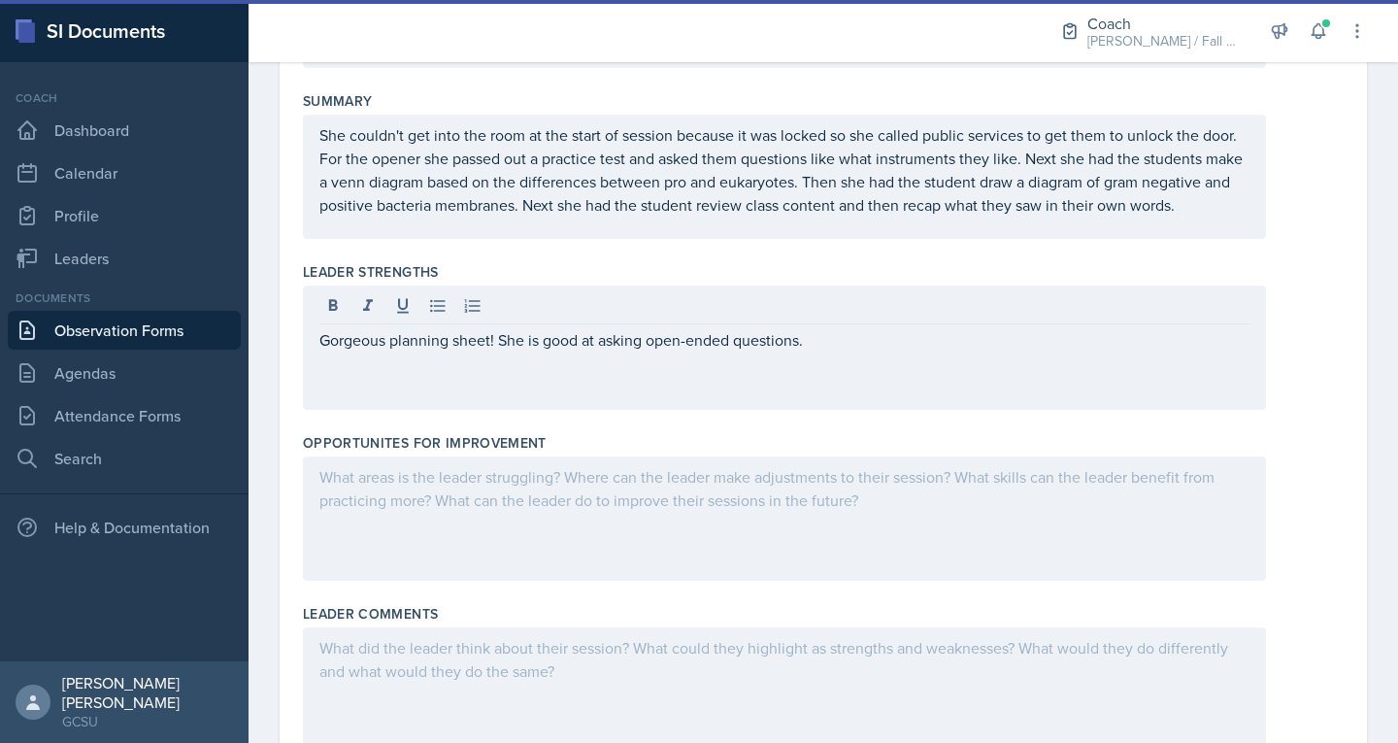
click at [603, 545] on div at bounding box center [784, 518] width 963 height 124
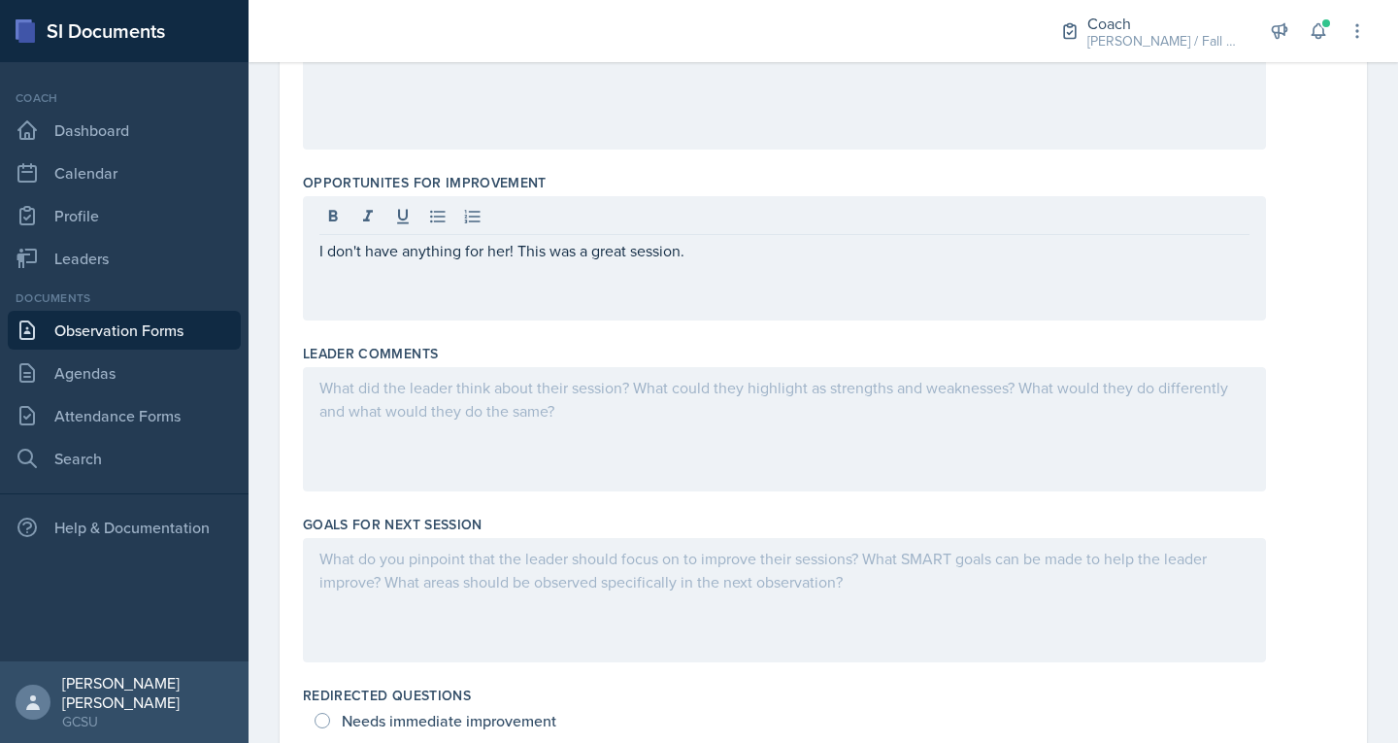
click at [462, 582] on div at bounding box center [784, 600] width 963 height 124
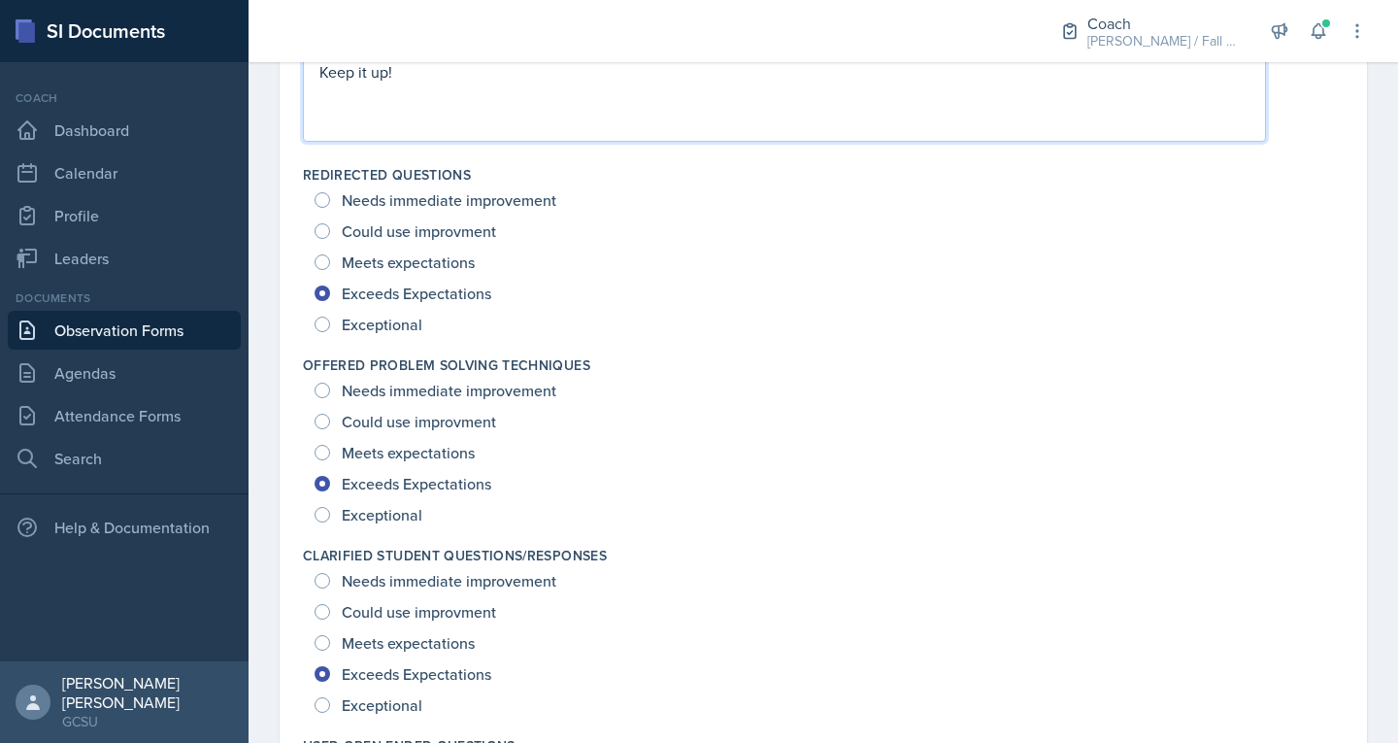
scroll to position [1233, 0]
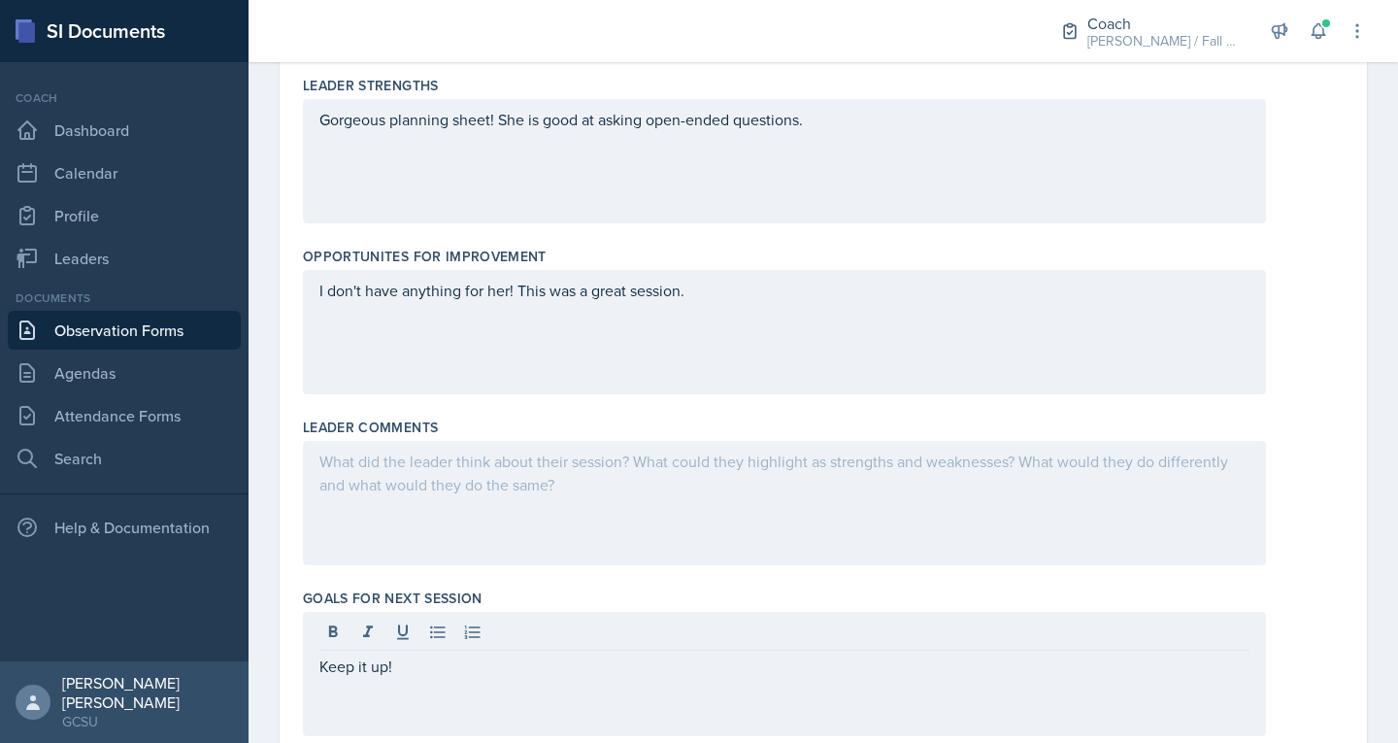
click at [489, 508] on div at bounding box center [784, 503] width 963 height 124
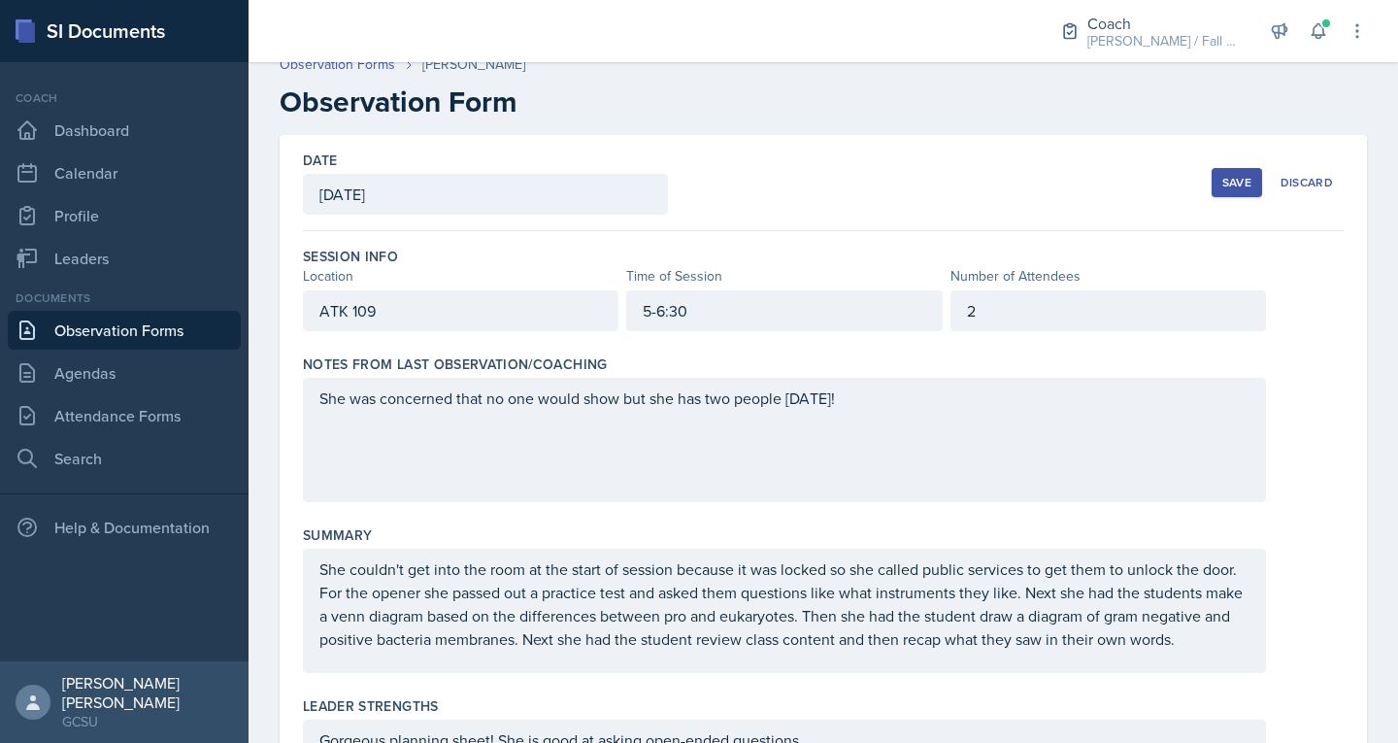
scroll to position [0, 0]
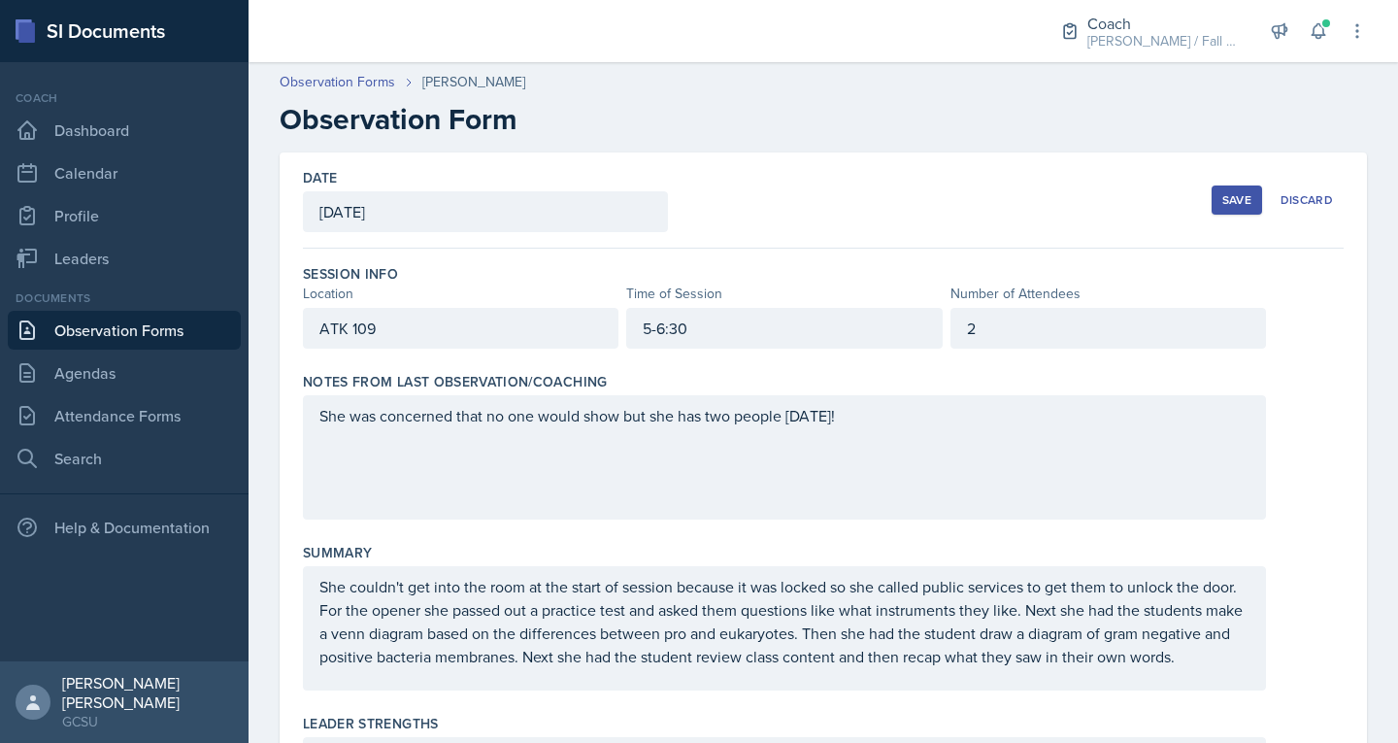
click at [696, 188] on button "Save" at bounding box center [1237, 199] width 50 height 29
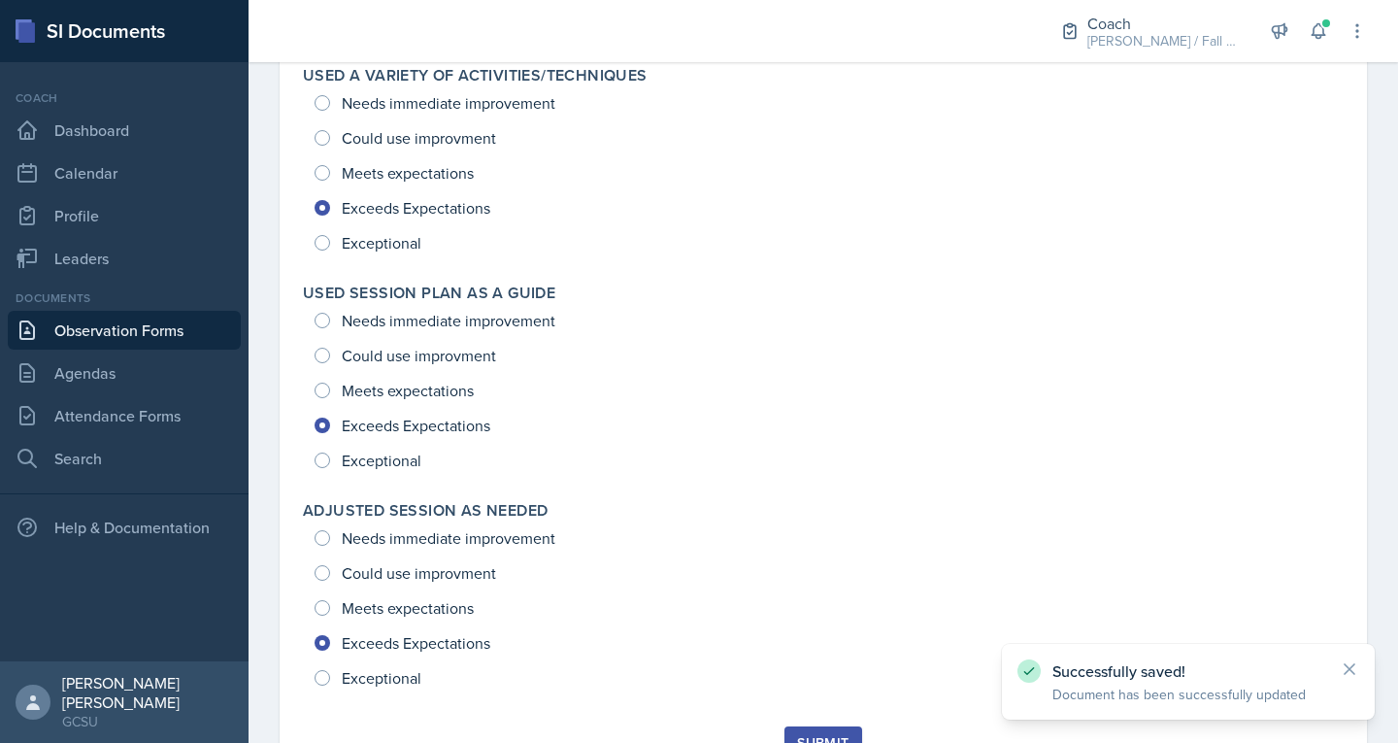
scroll to position [2593, 0]
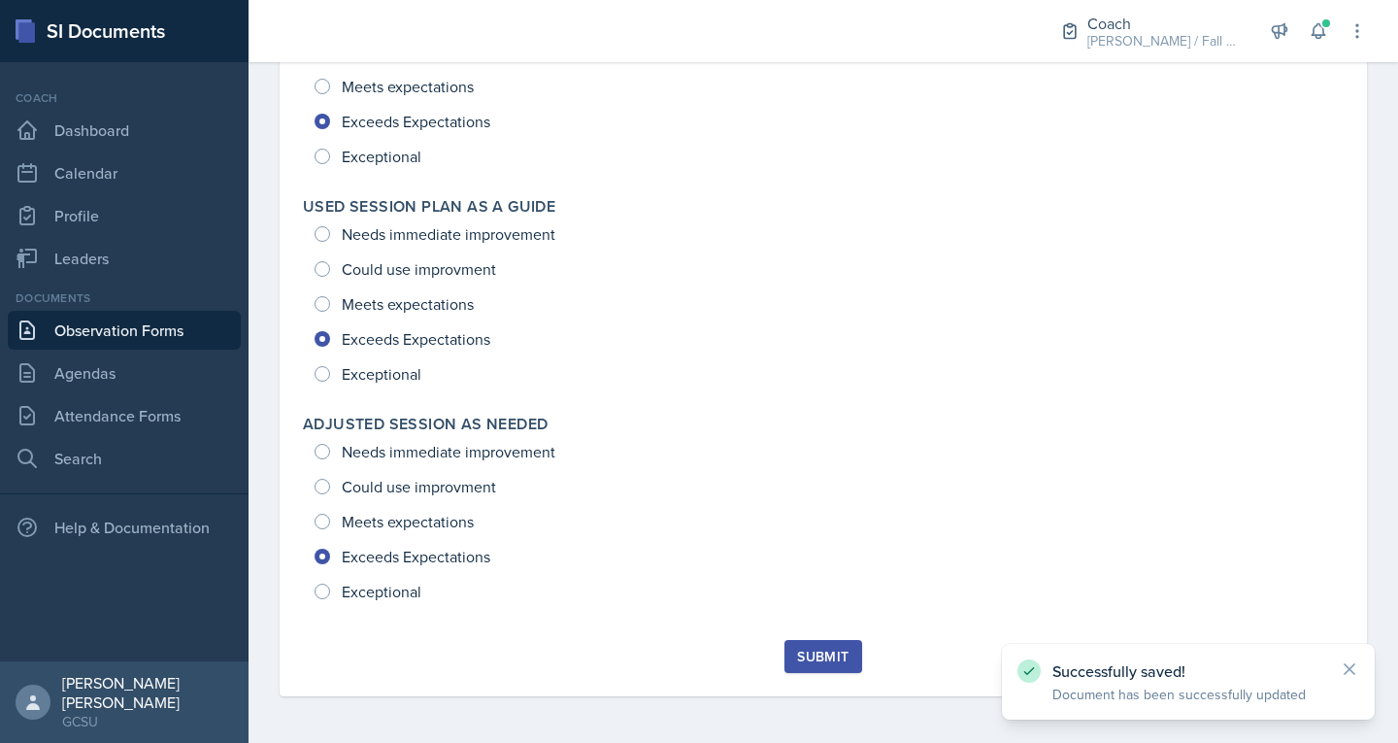
click at [696, 669] on button "Submit" at bounding box center [822, 656] width 77 height 33
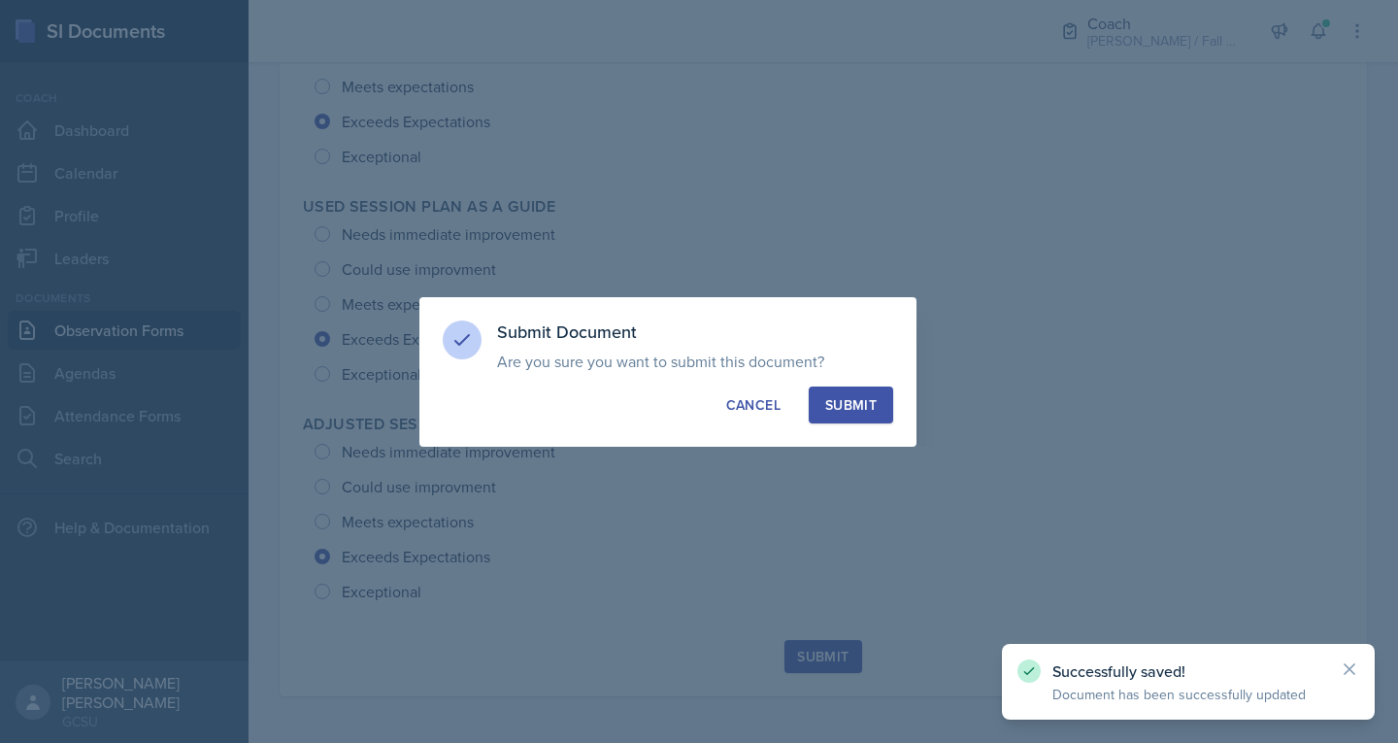
click at [696, 410] on div "Submit" at bounding box center [850, 404] width 51 height 19
radio input "true"
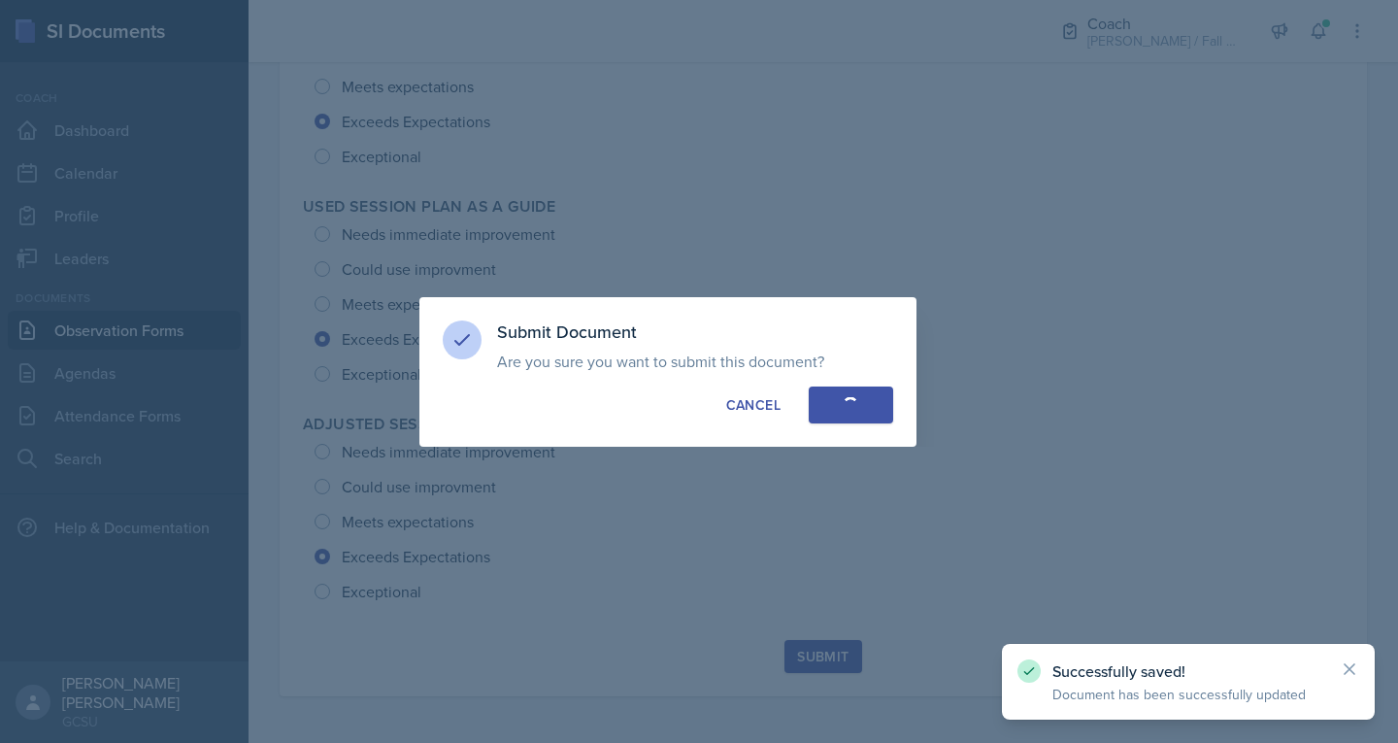
radio input "true"
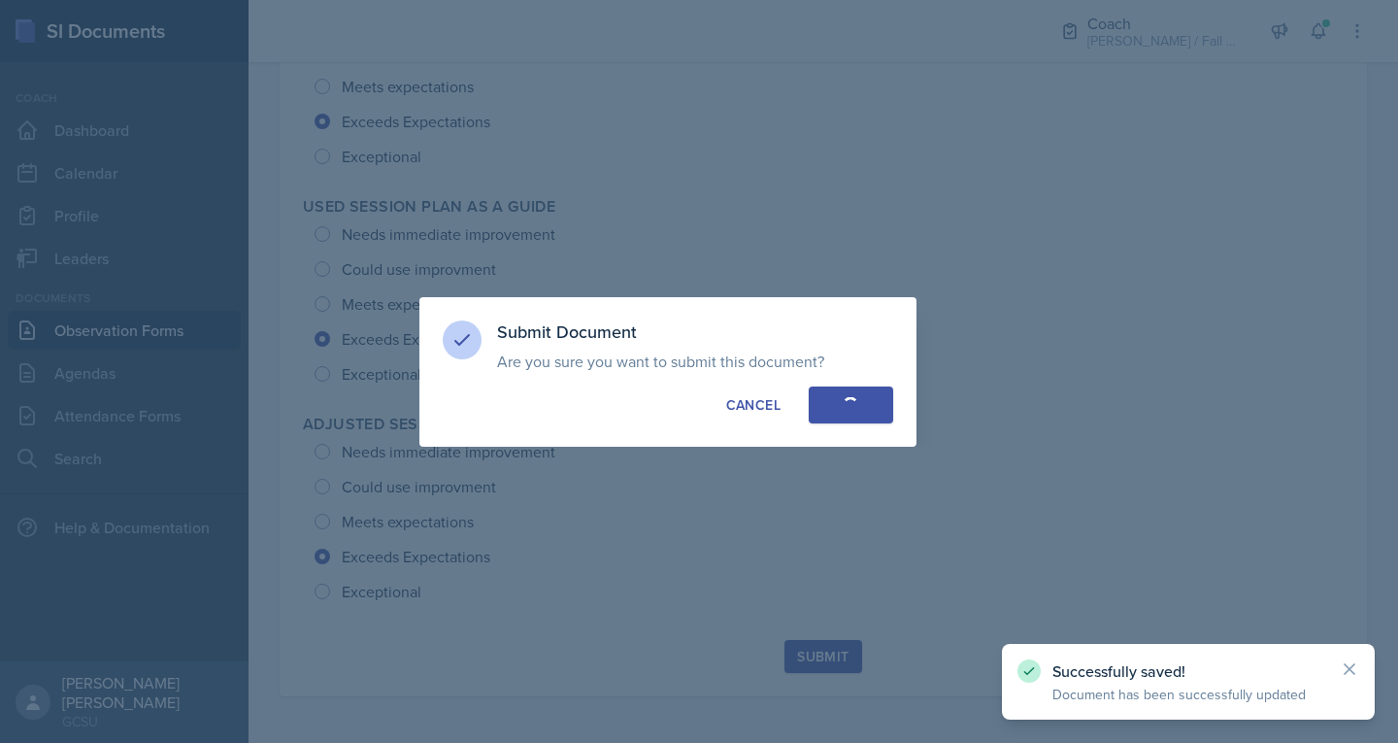
radio input "true"
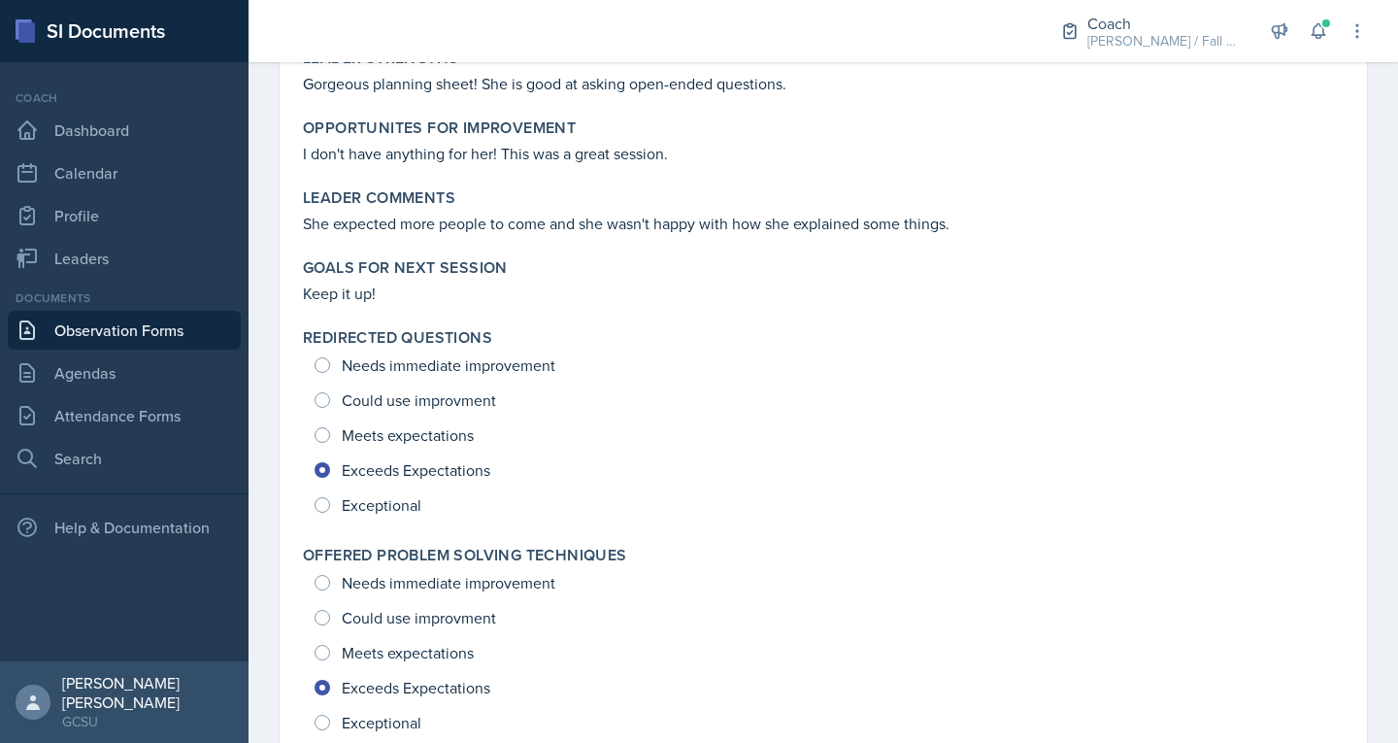
scroll to position [0, 0]
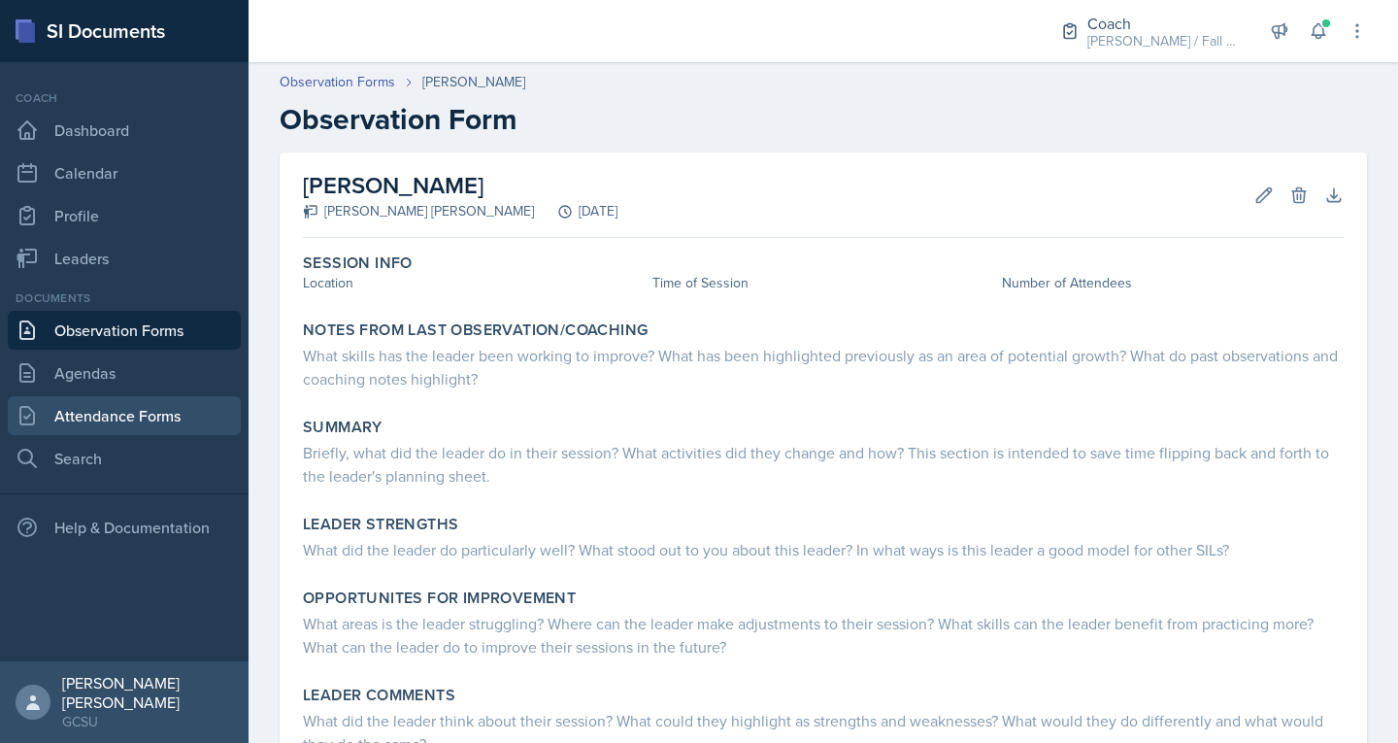
click at [112, 417] on link "Attendance Forms" at bounding box center [124, 415] width 233 height 39
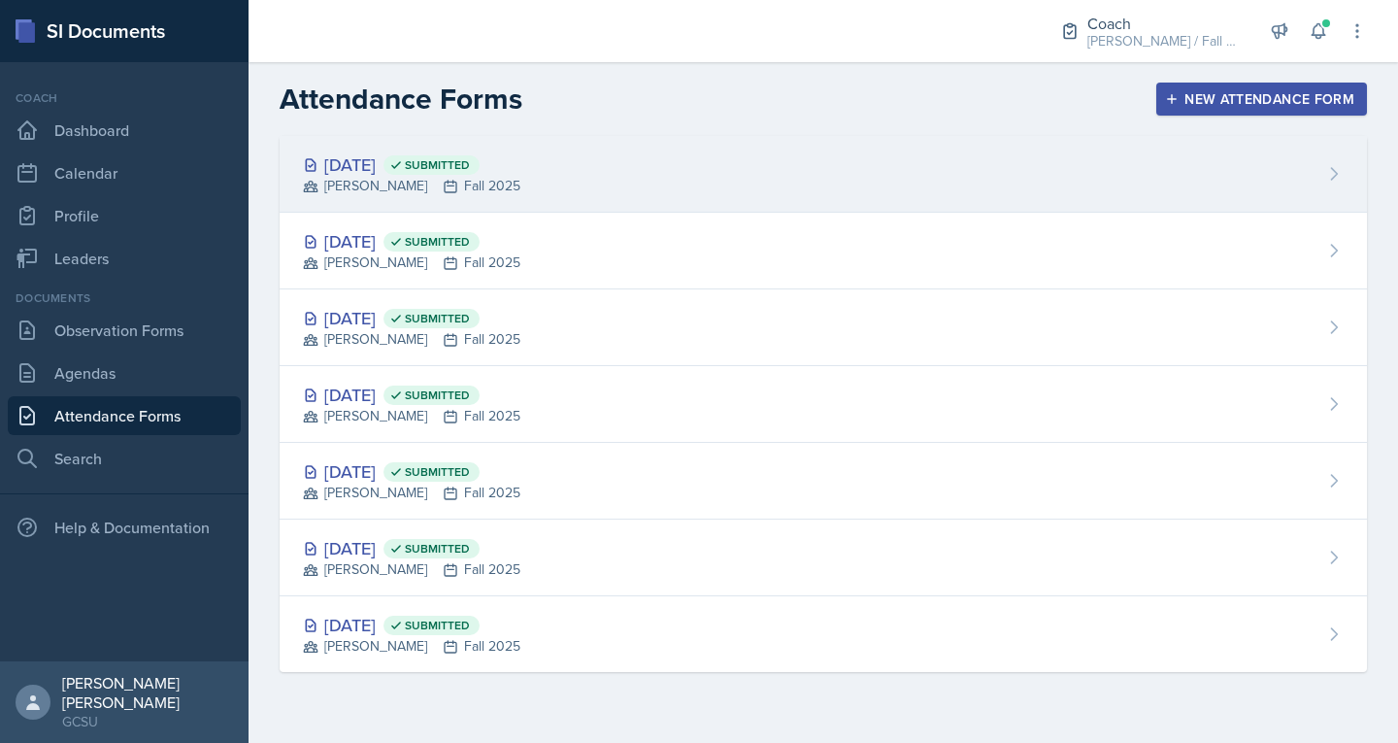
click at [395, 181] on div "[PERSON_NAME] Fall 2025" at bounding box center [411, 186] width 217 height 20
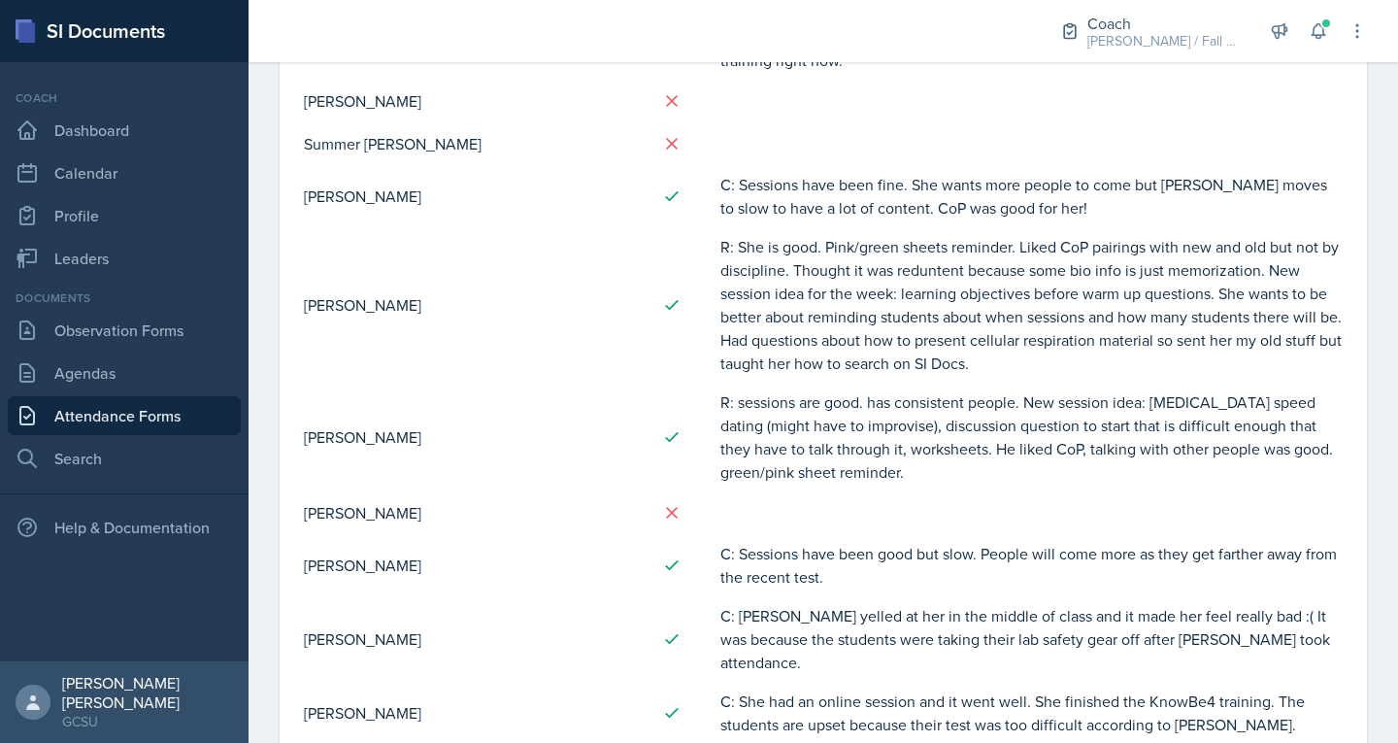
scroll to position [1870, 0]
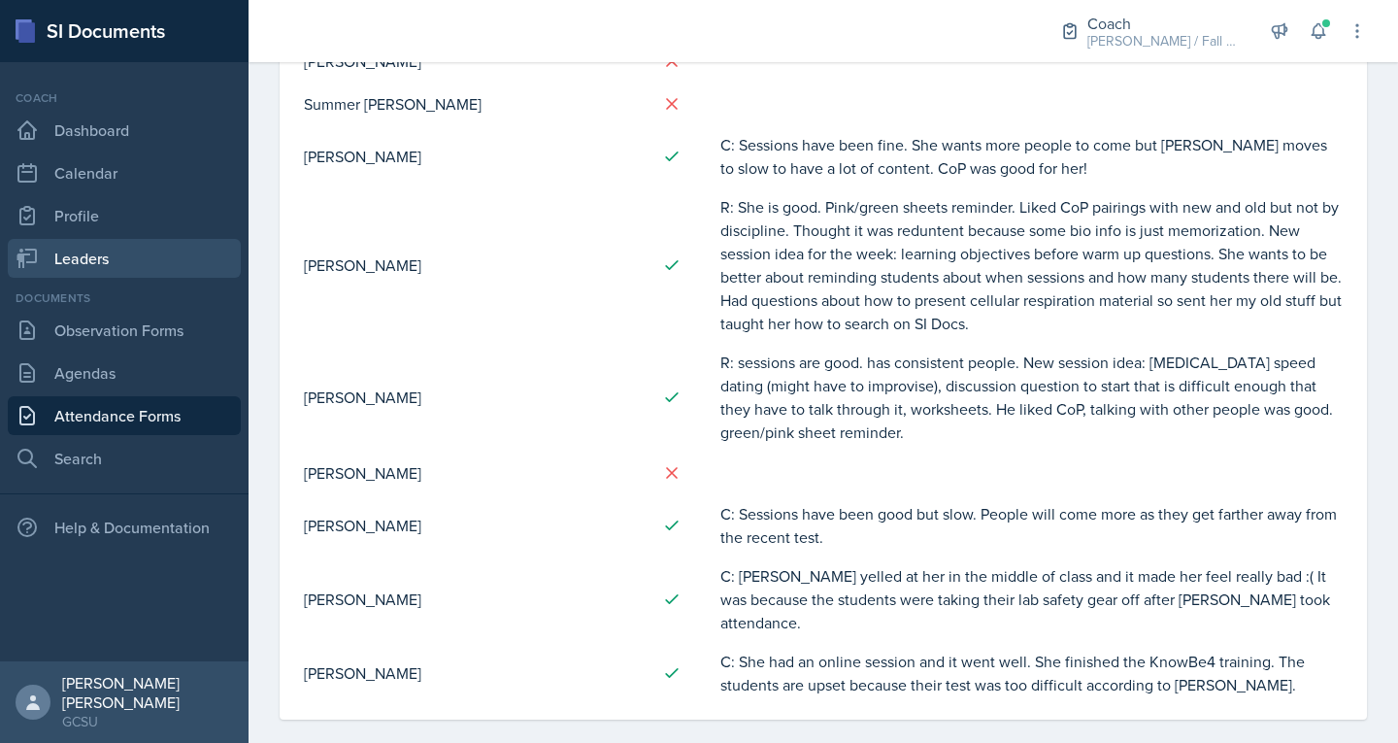
click at [92, 261] on link "Leaders" at bounding box center [124, 258] width 233 height 39
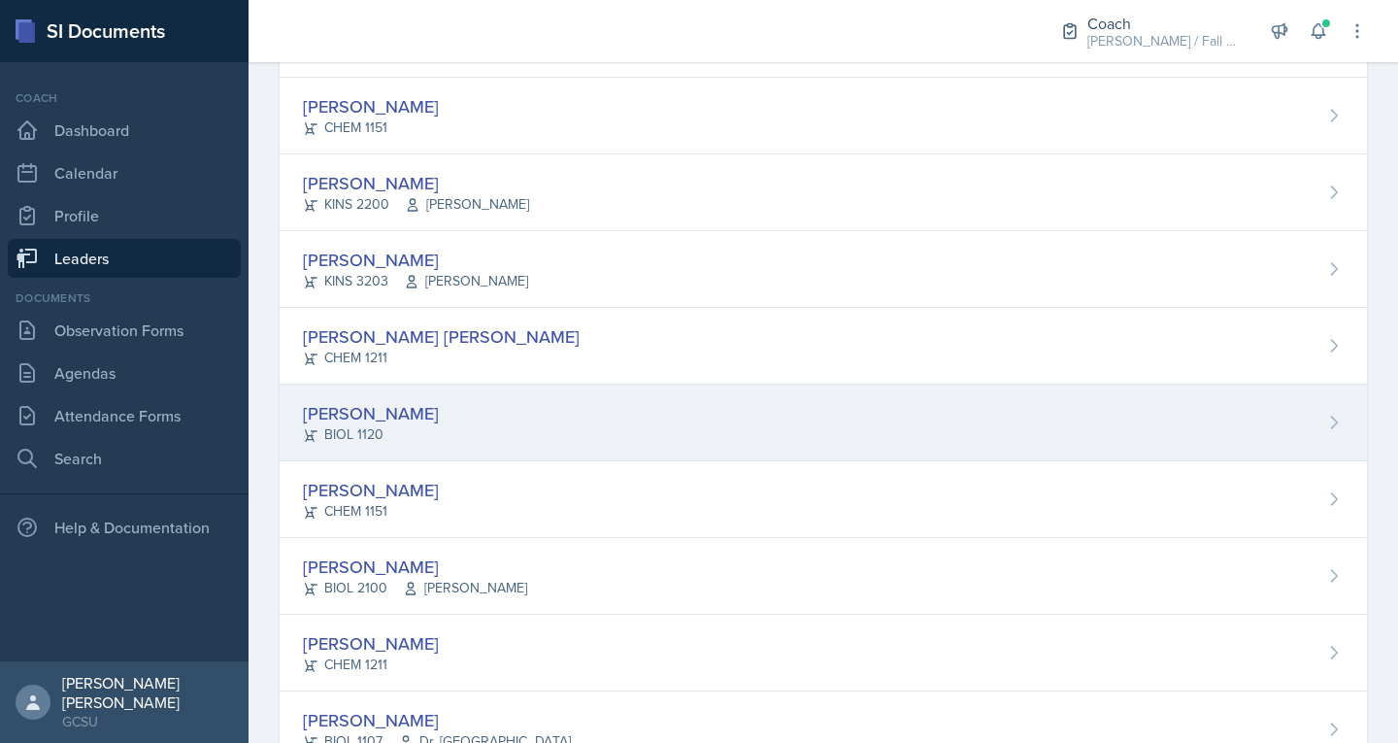
scroll to position [252, 0]
click at [385, 431] on div "BIOL 1120" at bounding box center [371, 433] width 136 height 20
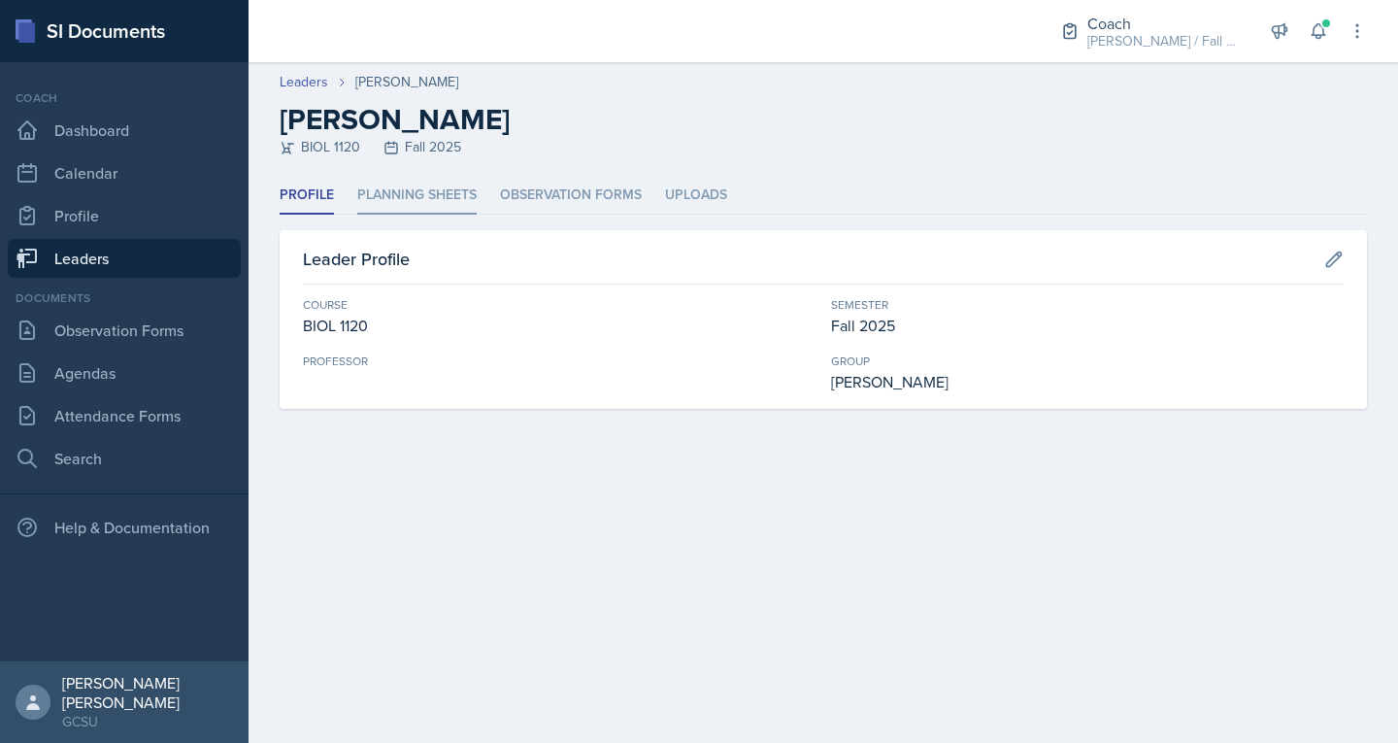
click at [441, 191] on li "Planning Sheets" at bounding box center [416, 196] width 119 height 38
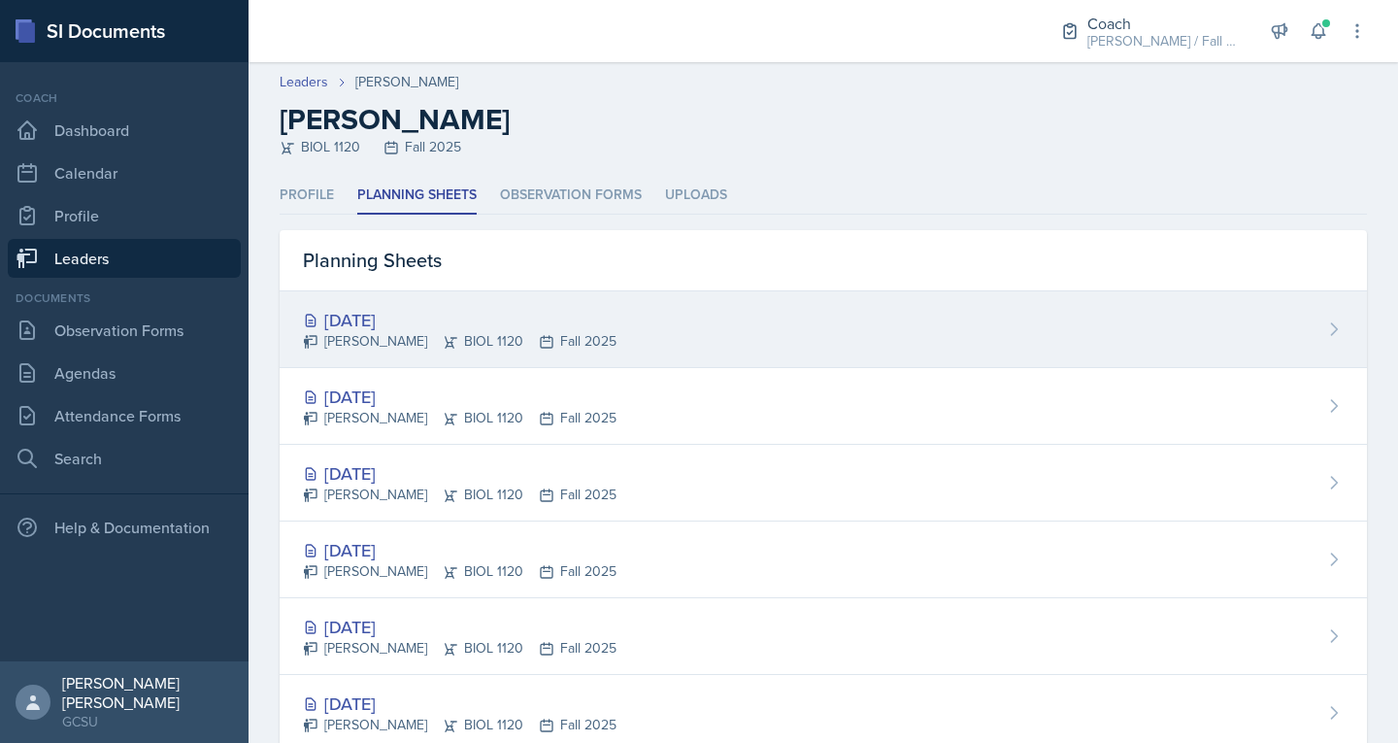
click at [373, 315] on div "[DATE]" at bounding box center [460, 320] width 314 height 26
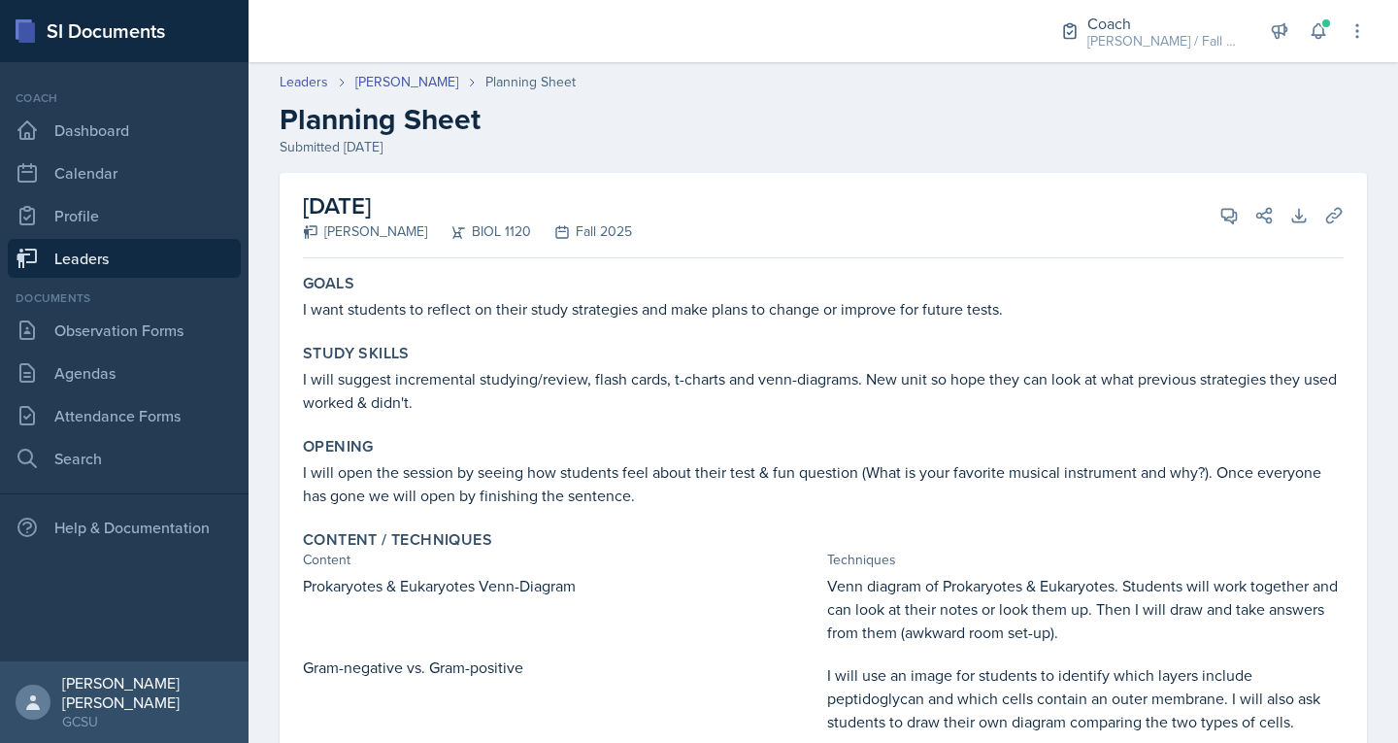
click at [419, 97] on div "Leaders Mallory Burger Planning Sheet Planning Sheet Submitted Sep 23rd, 2025" at bounding box center [824, 114] width 1150 height 85
click at [419, 93] on div "Leaders Mallory Burger Planning Sheet Planning Sheet Submitted Sep 23rd, 2025" at bounding box center [824, 114] width 1150 height 85
click at [408, 73] on link "[PERSON_NAME]" at bounding box center [406, 82] width 103 height 20
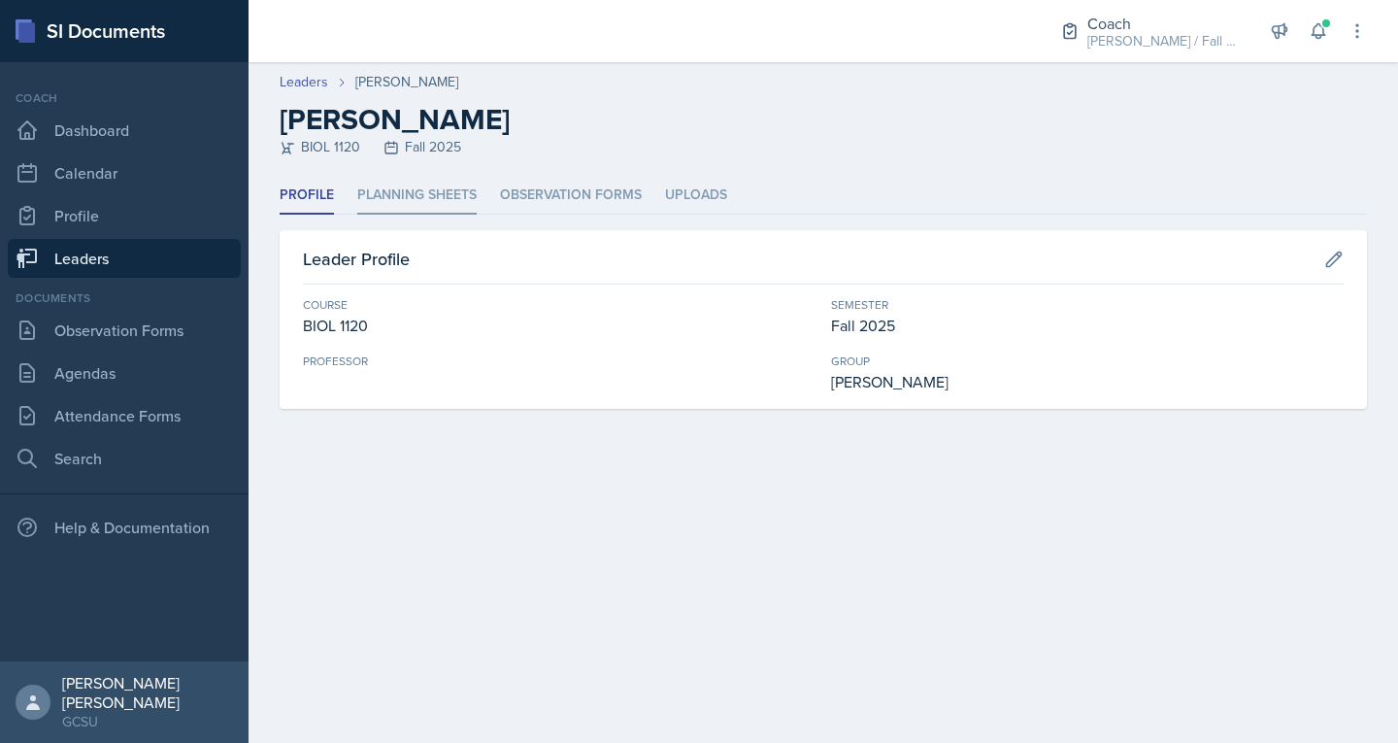
click at [426, 198] on li "Planning Sheets" at bounding box center [416, 196] width 119 height 38
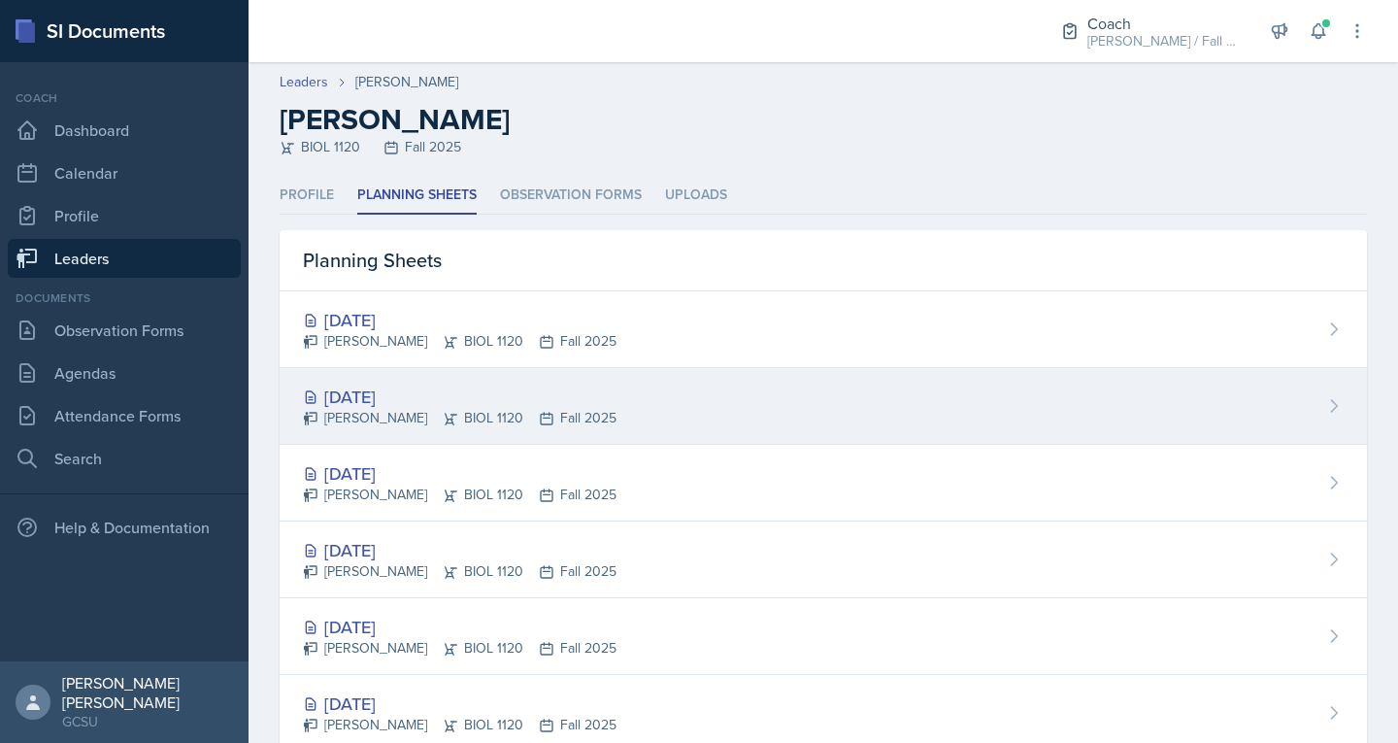
click at [373, 408] on div "Mallory Burger BIOL 1120 Fall 2025" at bounding box center [460, 418] width 314 height 20
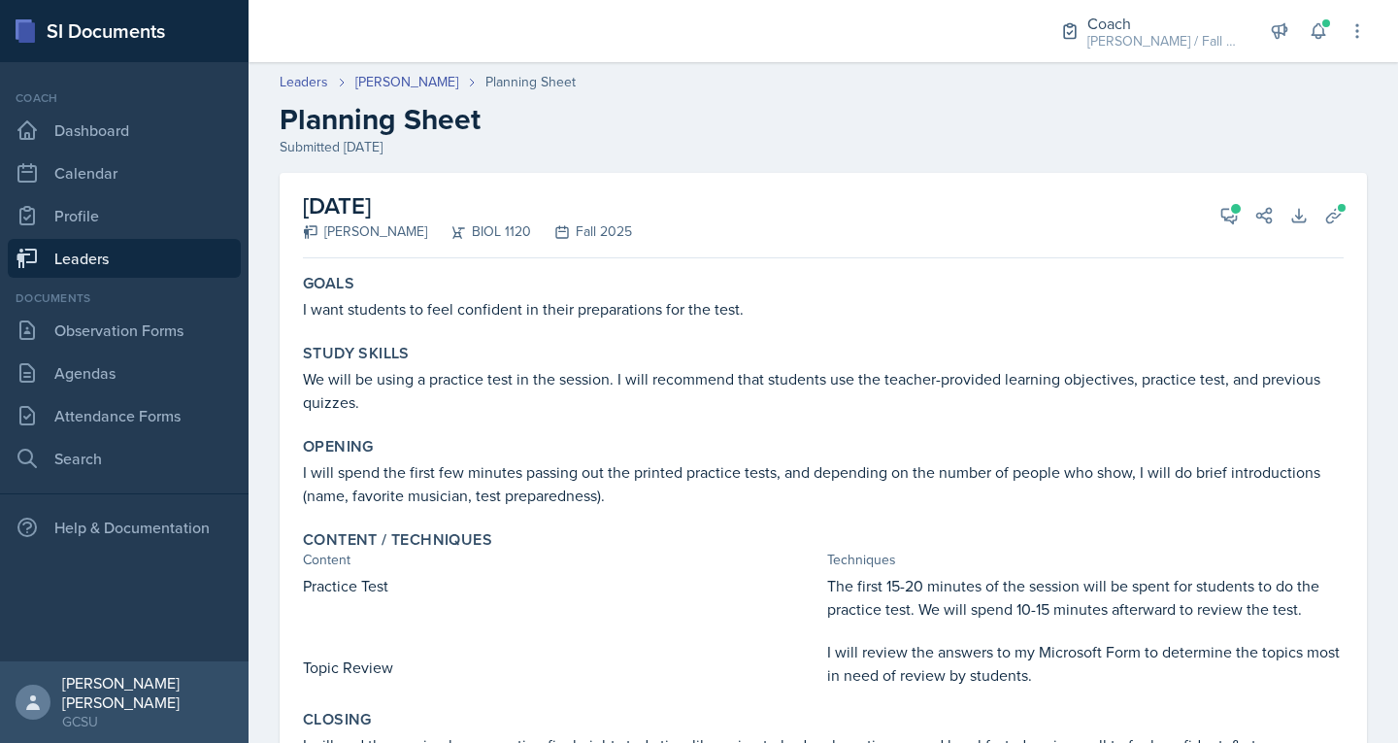
click at [106, 260] on link "Leaders" at bounding box center [124, 258] width 233 height 39
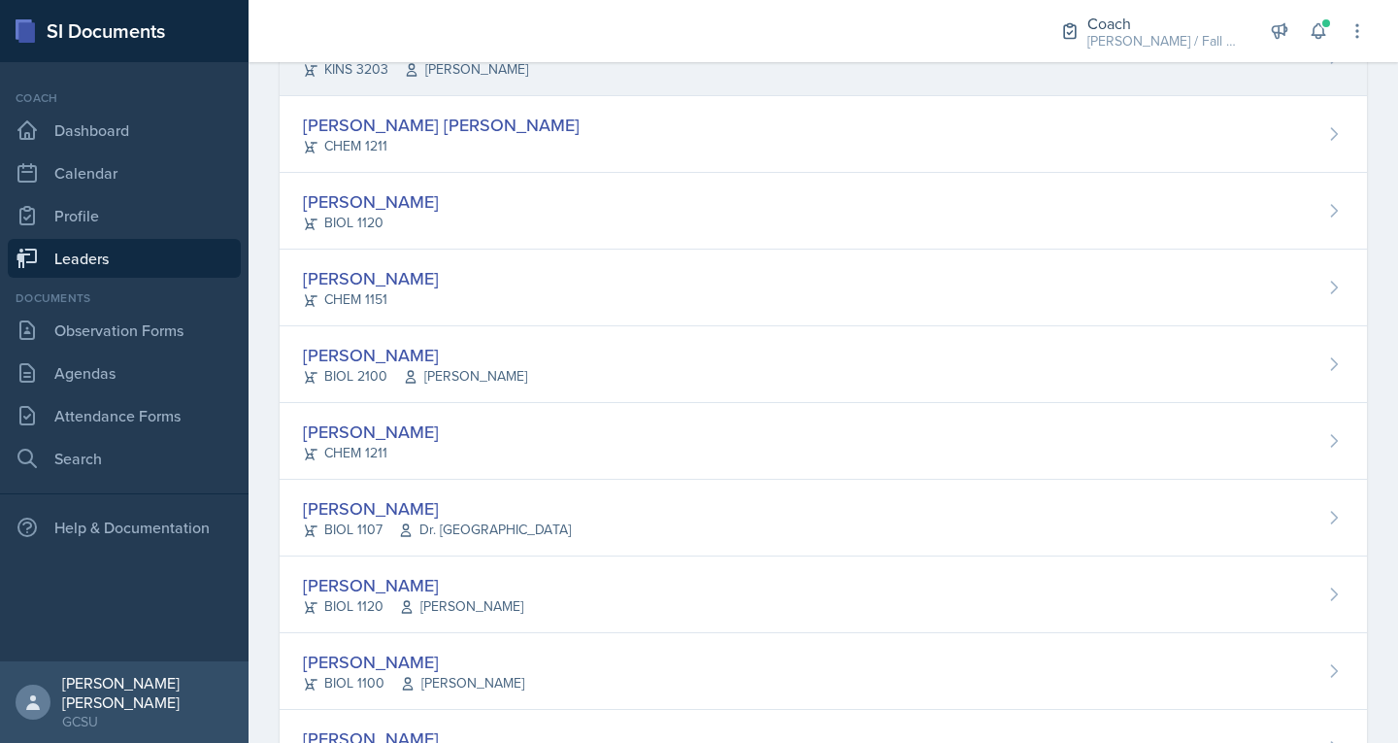
scroll to position [462, 0]
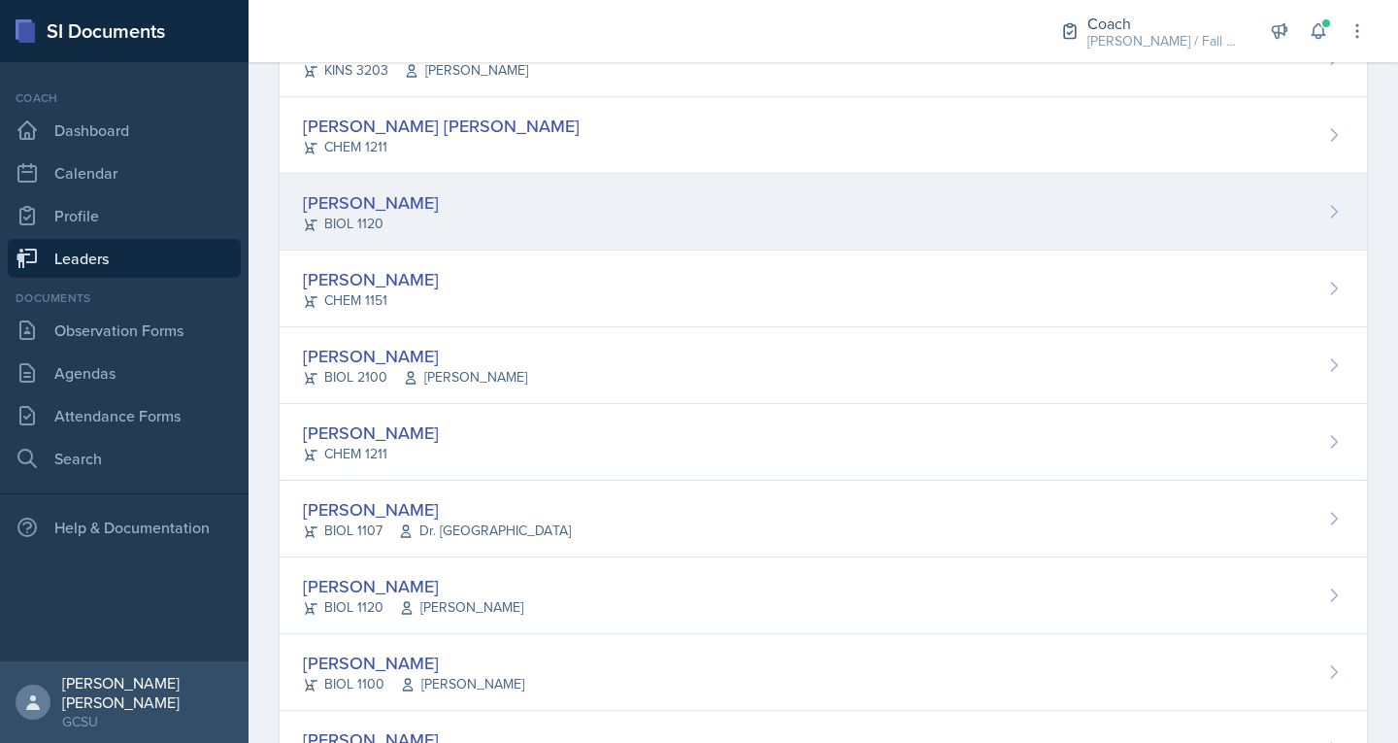
click at [357, 208] on div "[PERSON_NAME]" at bounding box center [371, 202] width 136 height 26
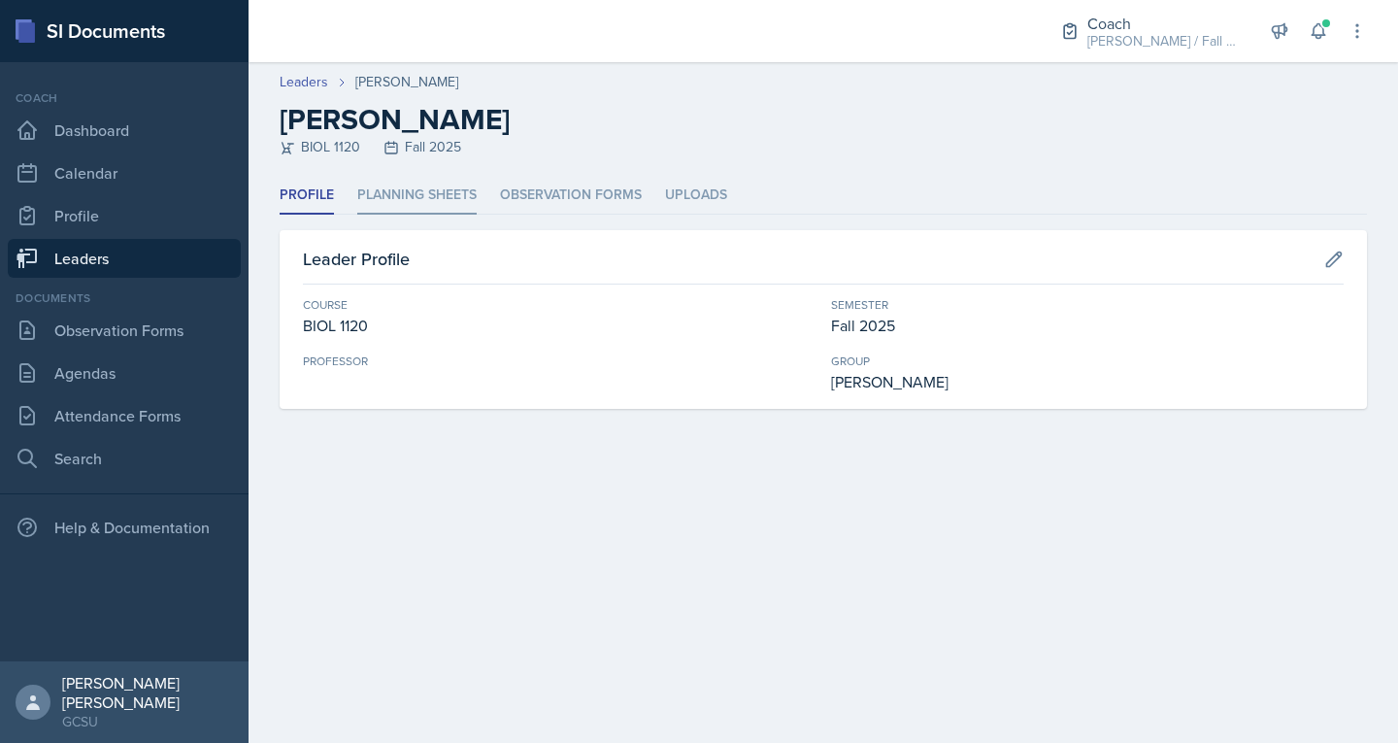
click at [450, 201] on li "Planning Sheets" at bounding box center [416, 196] width 119 height 38
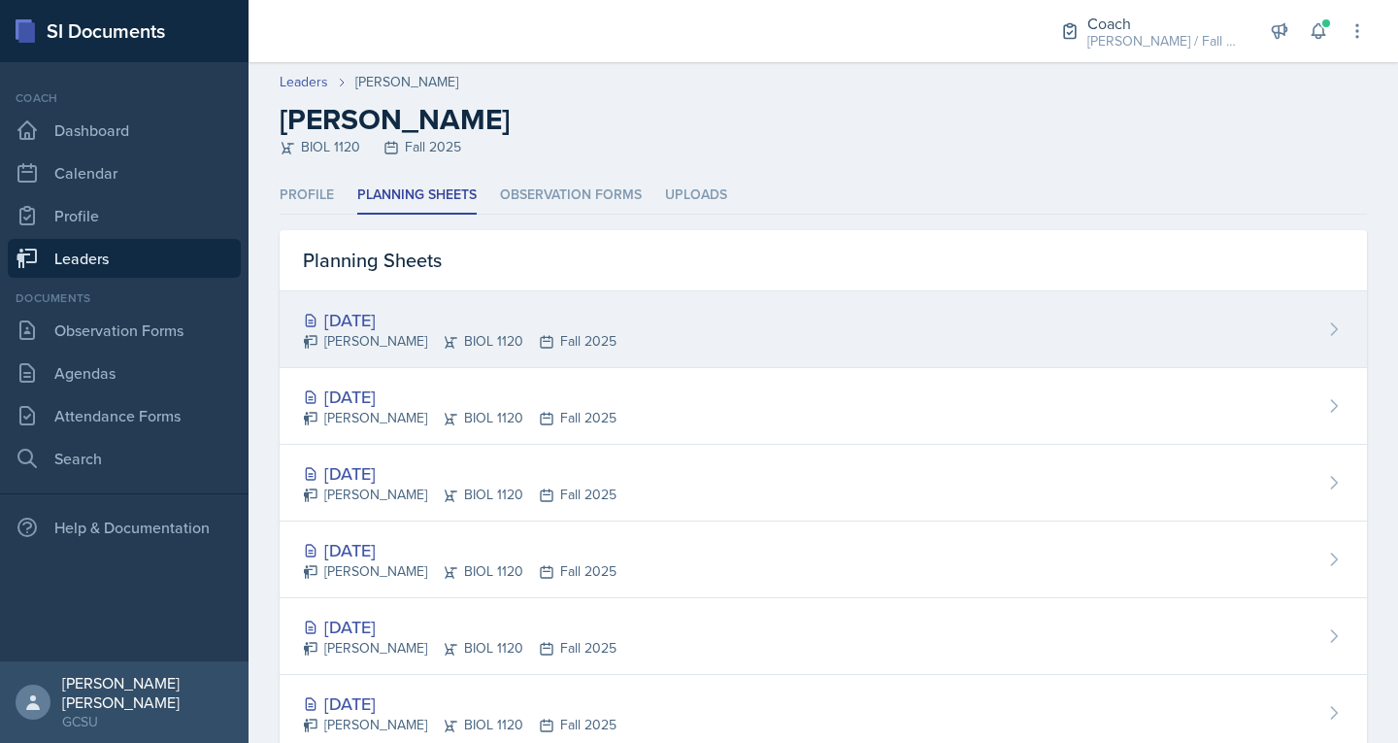
click at [403, 313] on div "[DATE]" at bounding box center [460, 320] width 314 height 26
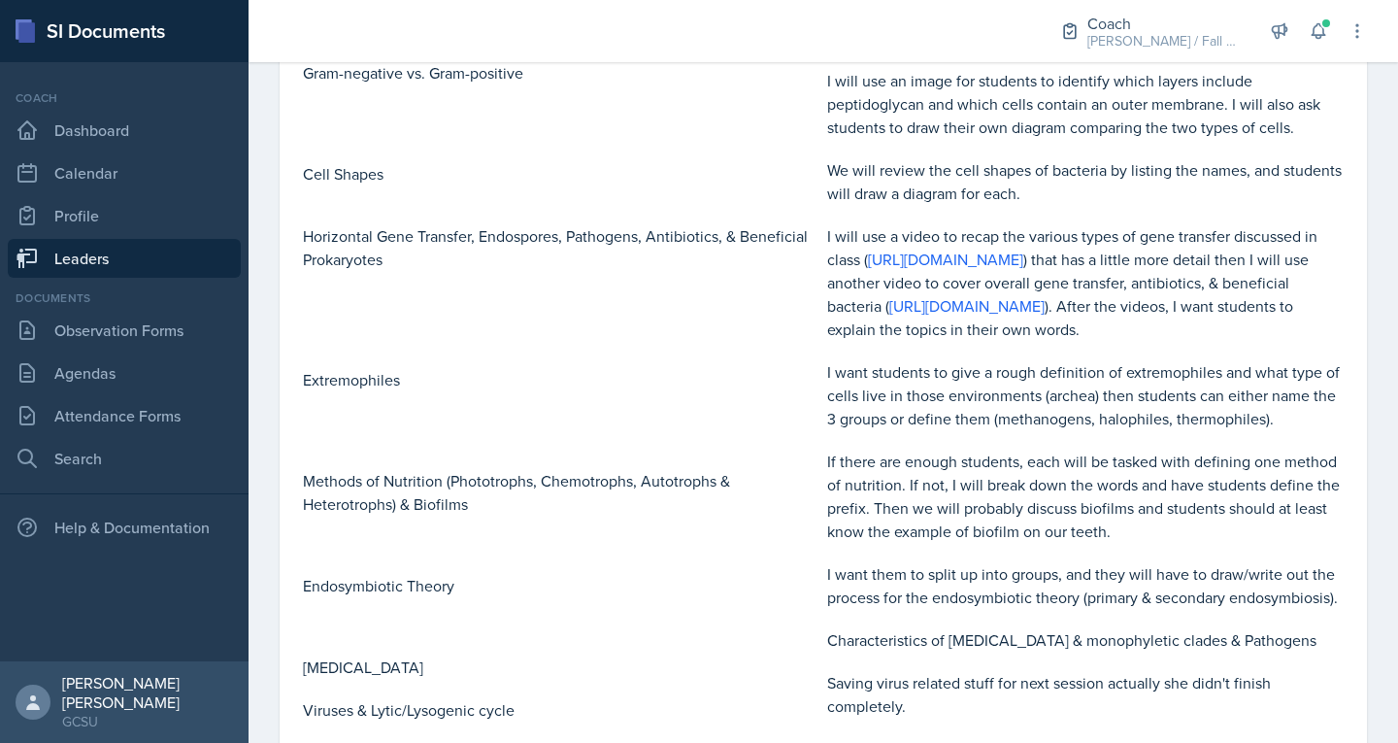
scroll to position [833, 0]
